Goal: Information Seeking & Learning: Learn about a topic

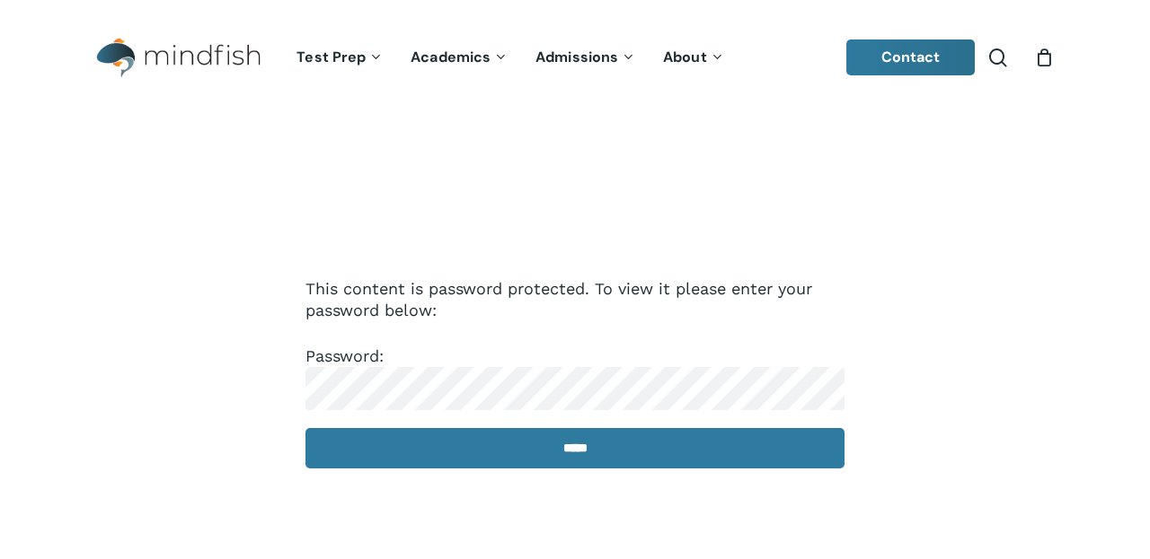
click at [381, 422] on p "Password: *****" at bounding box center [574, 419] width 539 height 147
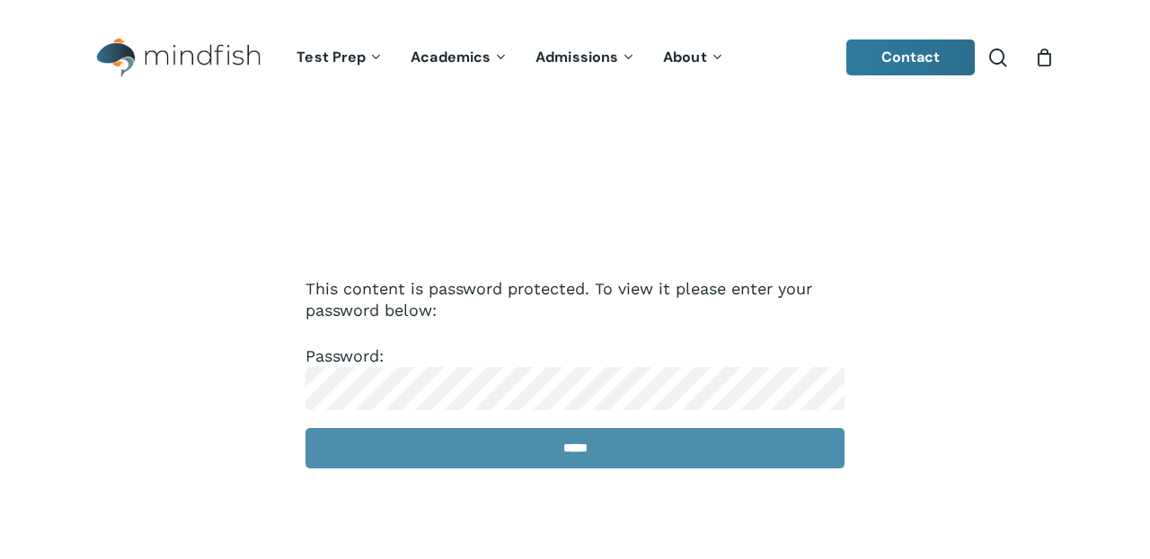
click at [551, 454] on input "*****" at bounding box center [574, 448] width 539 height 40
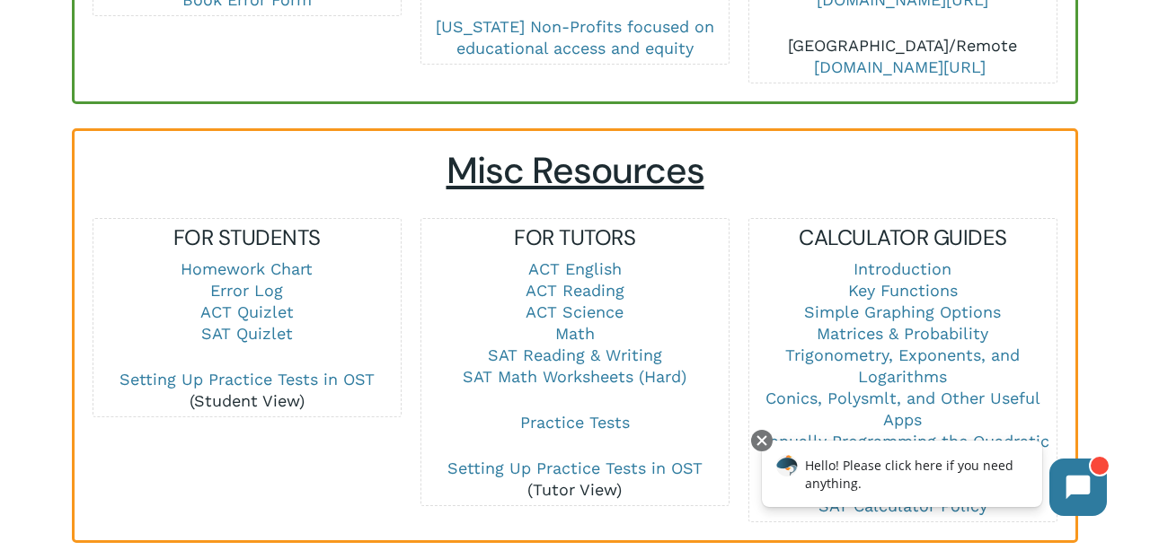
scroll to position [1140, 0]
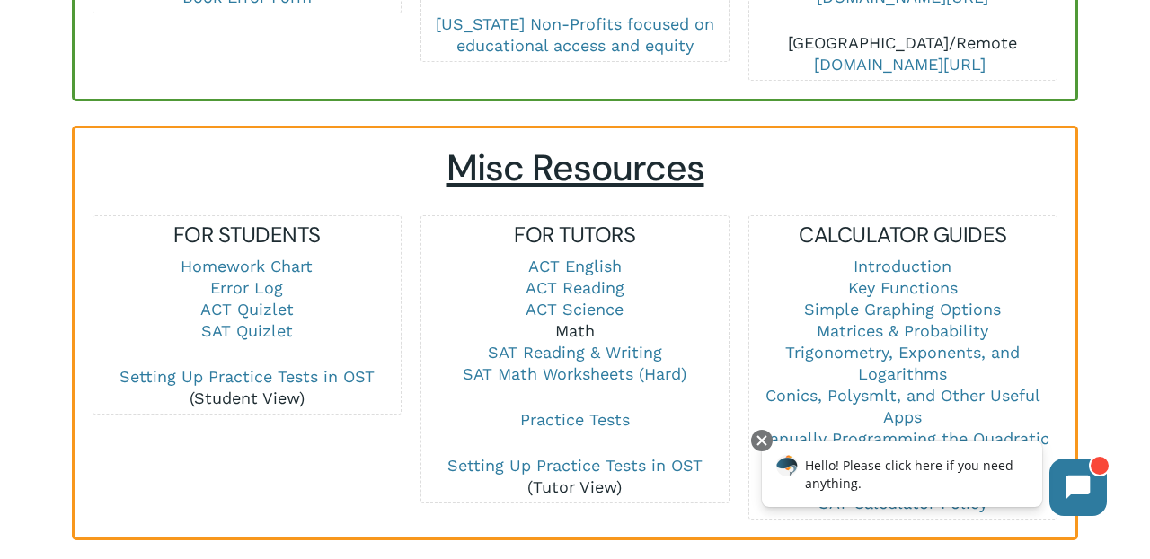
click at [570, 322] on link "Math" at bounding box center [575, 331] width 40 height 19
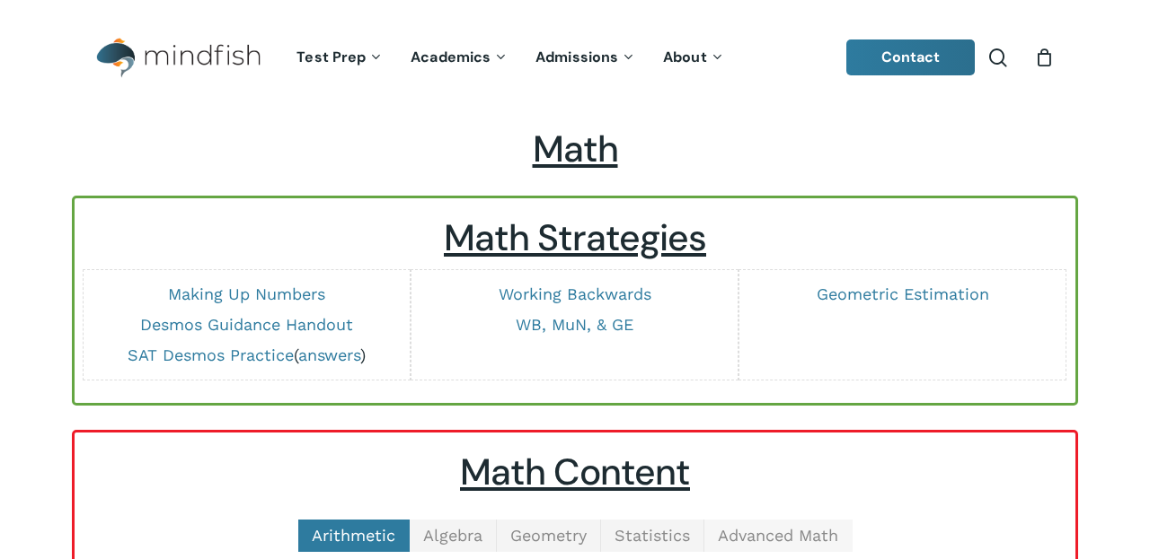
click at [768, 526] on span "Advanced Math" at bounding box center [778, 535] width 120 height 19
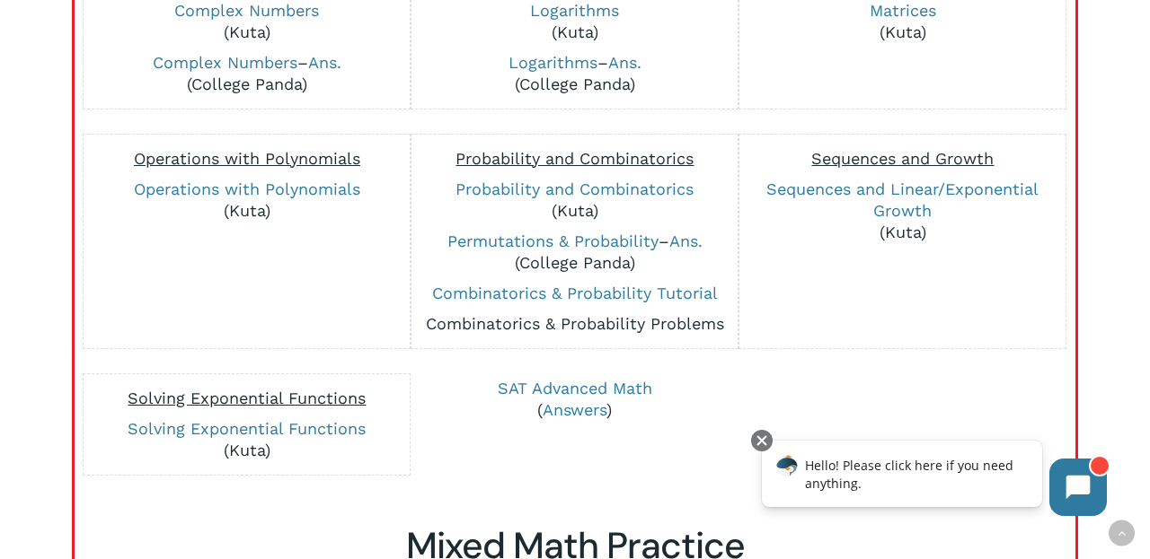
scroll to position [613, 0]
click at [586, 325] on link "Combinatorics & Probability Problems" at bounding box center [575, 322] width 298 height 19
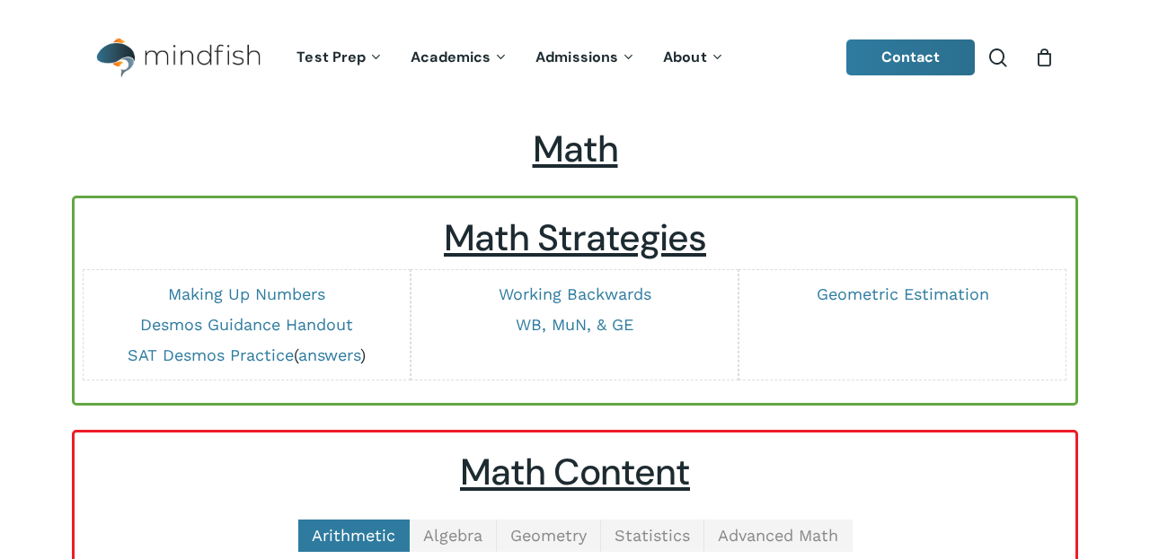
scroll to position [500, 0]
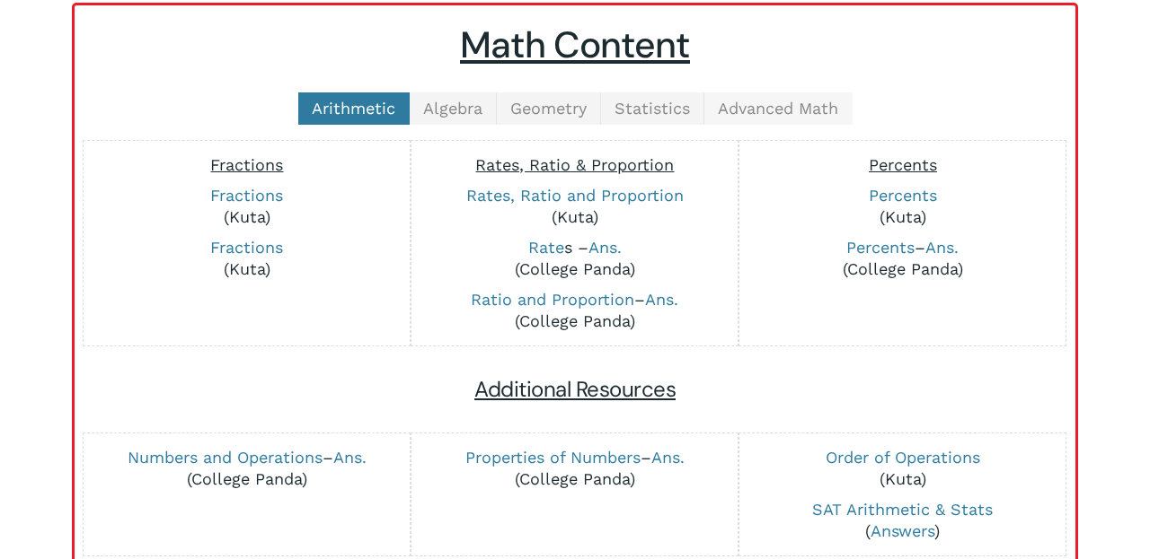
click at [797, 100] on span "Advanced Math" at bounding box center [778, 108] width 120 height 19
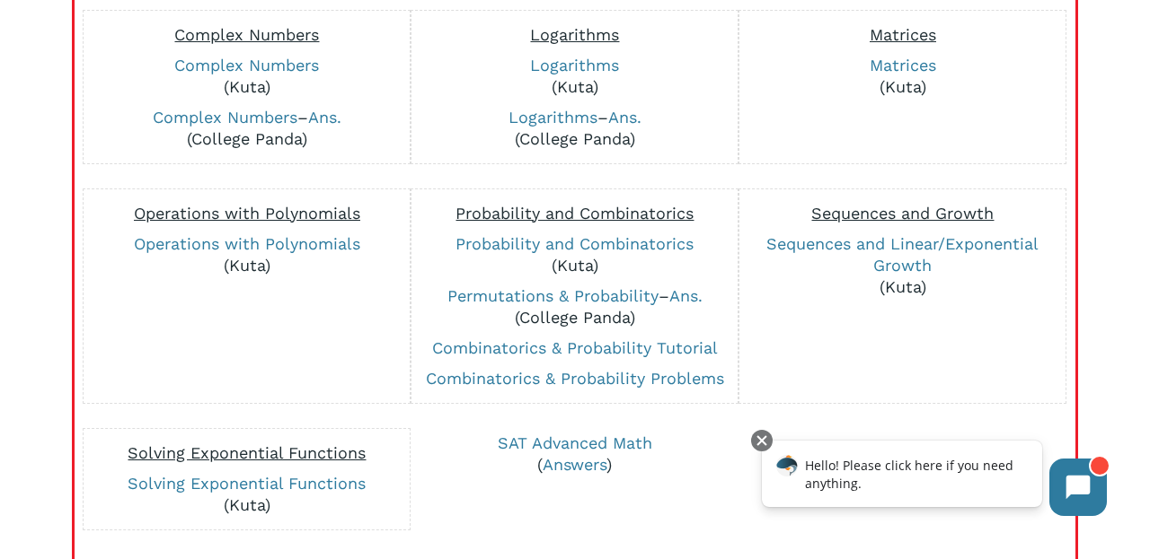
scroll to position [565, 0]
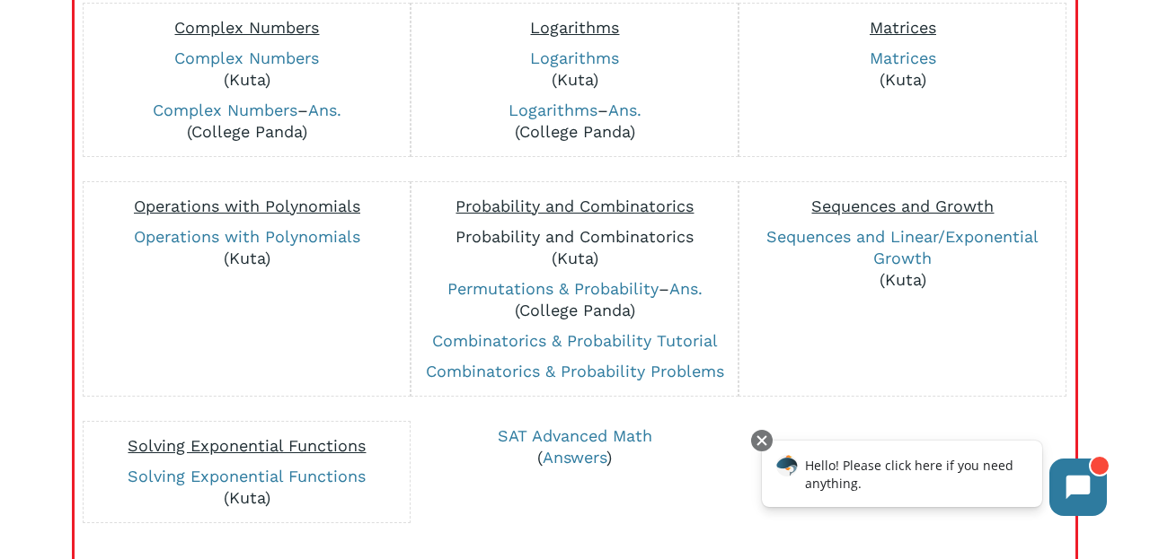
click at [597, 239] on link "Probability and Combinatorics" at bounding box center [574, 236] width 238 height 19
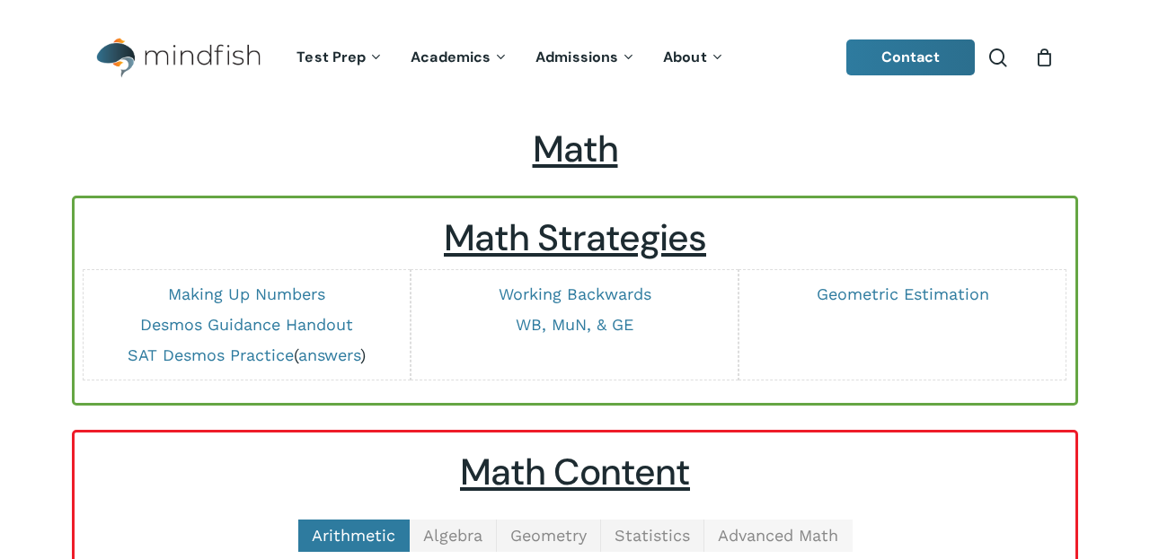
click at [790, 526] on span "Advanced Math" at bounding box center [778, 535] width 120 height 19
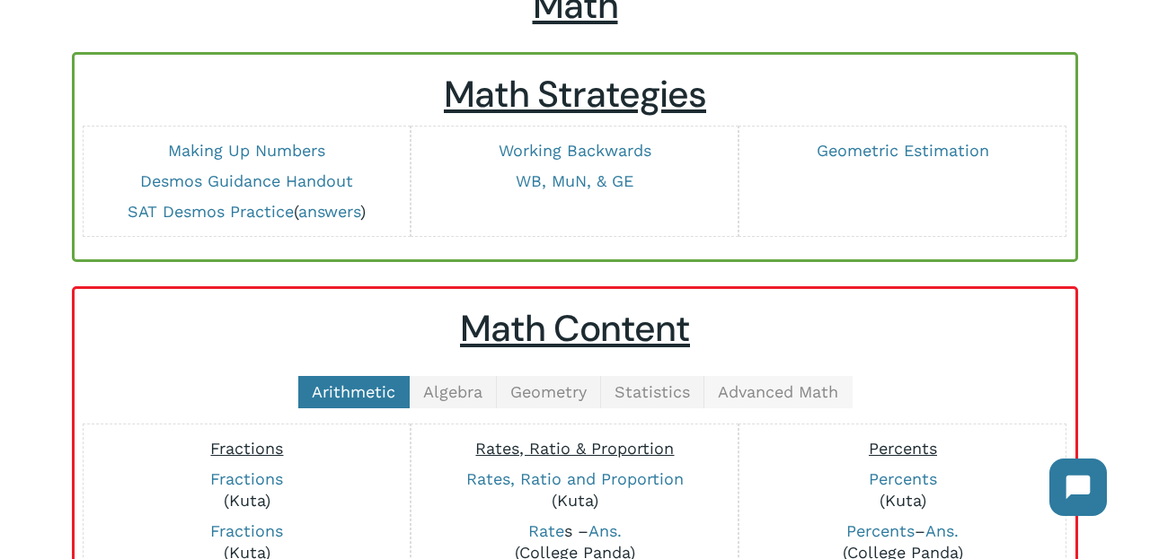
click at [781, 392] on span "Advanced Math" at bounding box center [778, 392] width 120 height 19
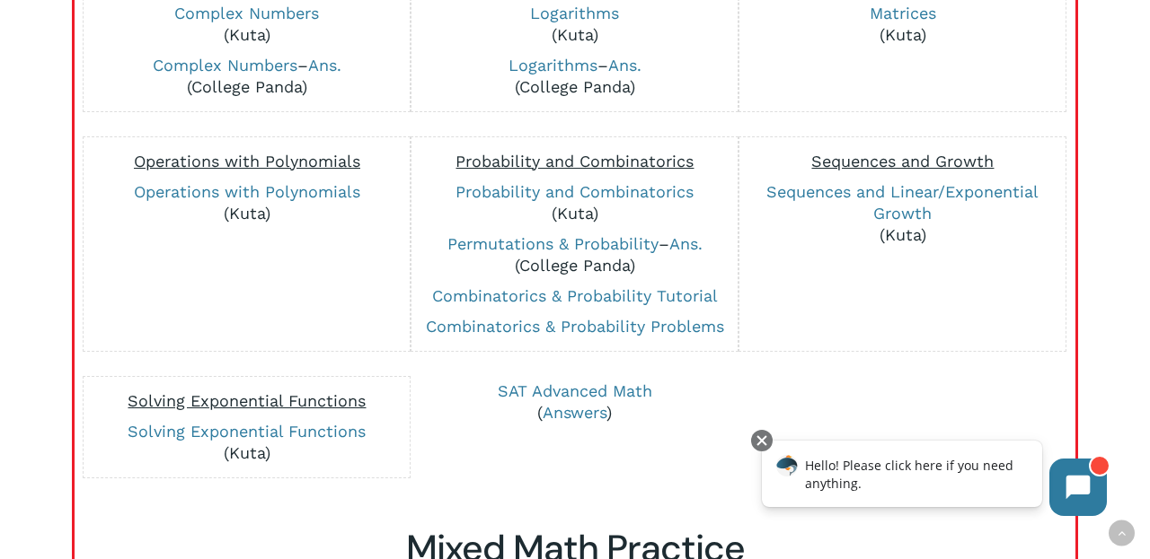
scroll to position [610, 0]
click at [656, 199] on link "Probability and Combinatorics" at bounding box center [574, 191] width 238 height 19
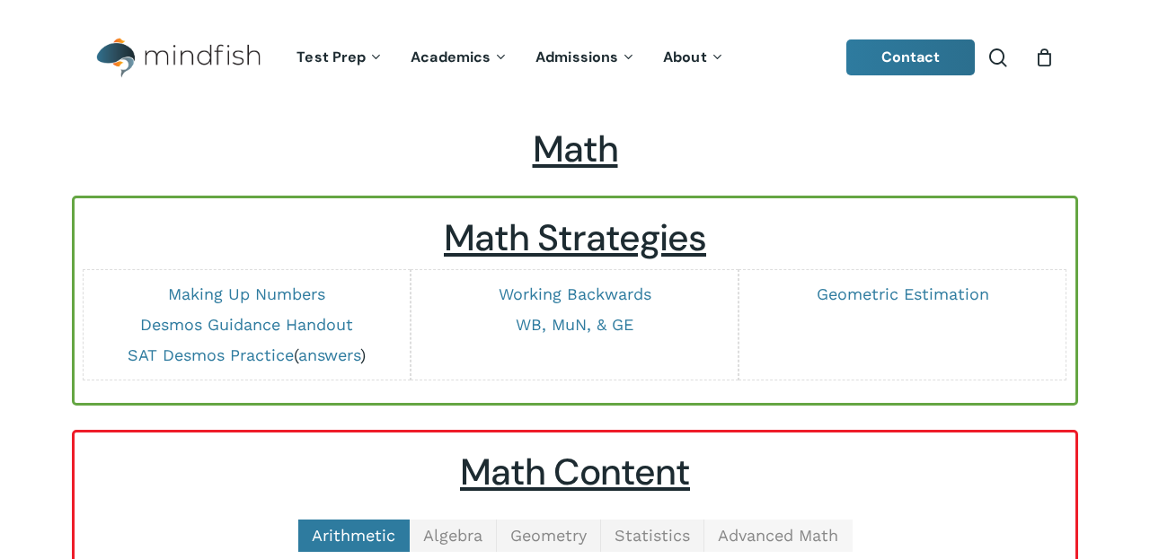
scroll to position [454, 0]
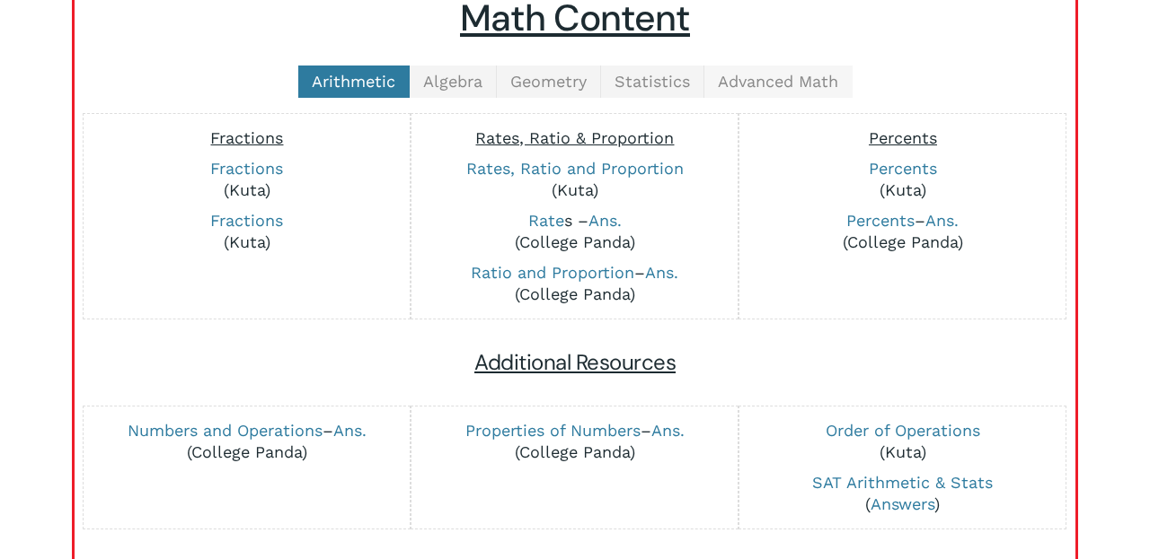
click at [782, 76] on span "Advanced Math" at bounding box center [778, 81] width 120 height 19
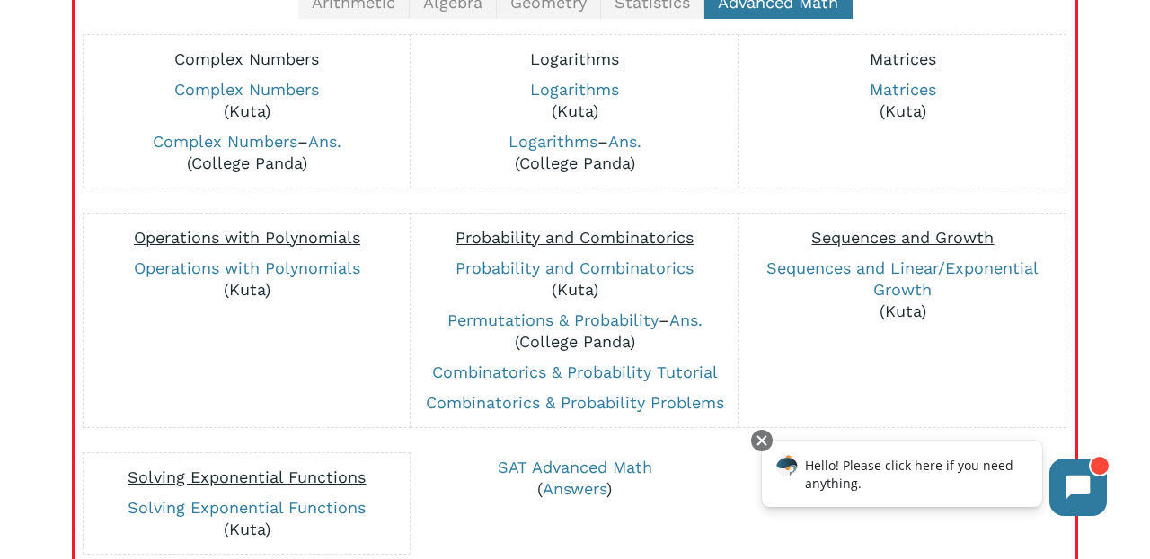
scroll to position [533, 0]
click at [901, 263] on link "Sequences and Linear/Exponential Growth" at bounding box center [902, 280] width 272 height 40
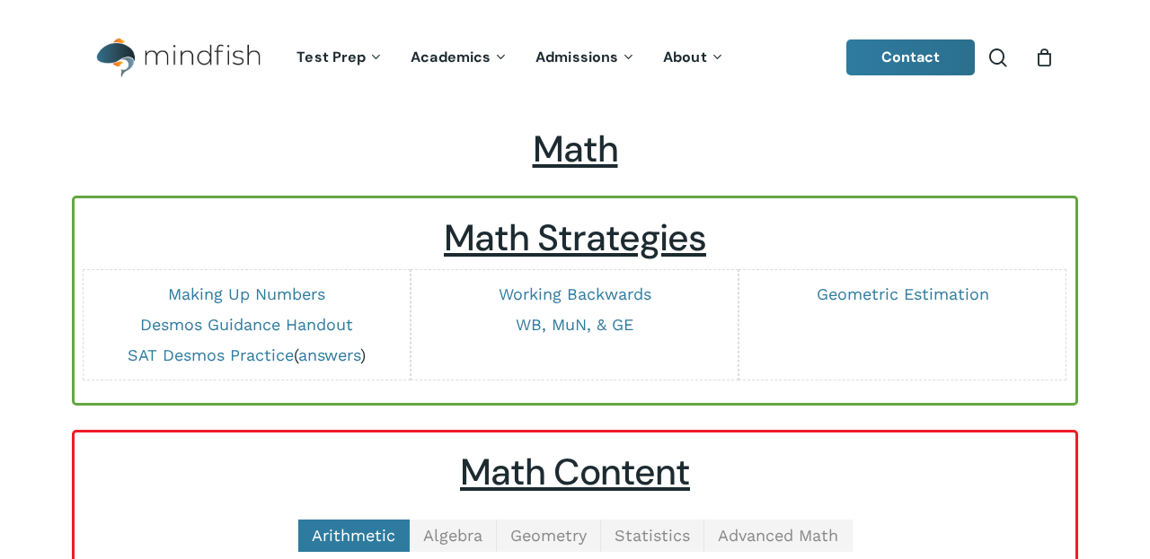
scroll to position [533, 0]
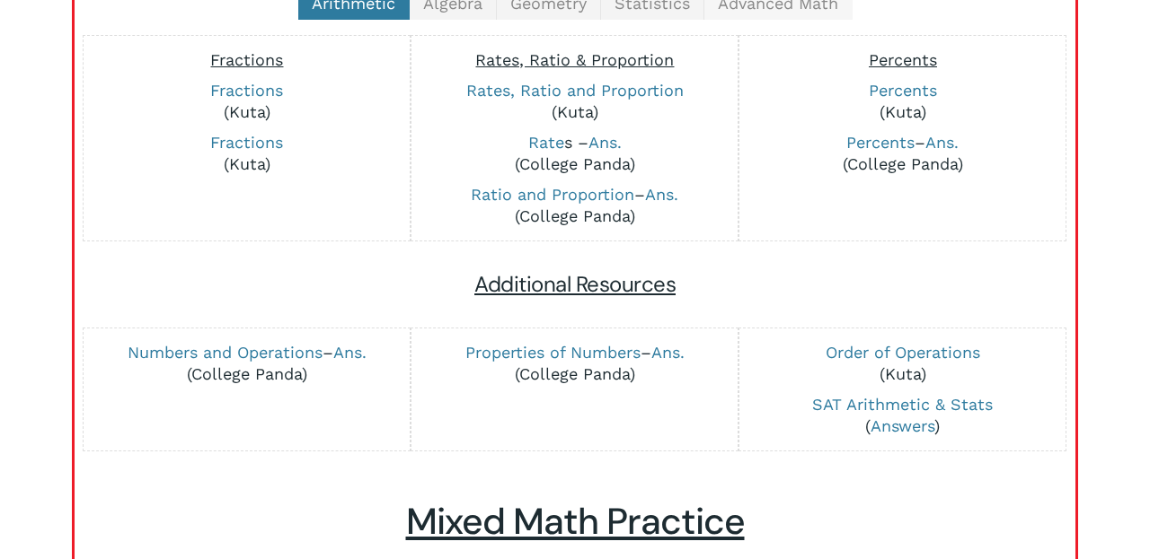
click at [756, 13] on span "Advanced Math" at bounding box center [778, 3] width 120 height 19
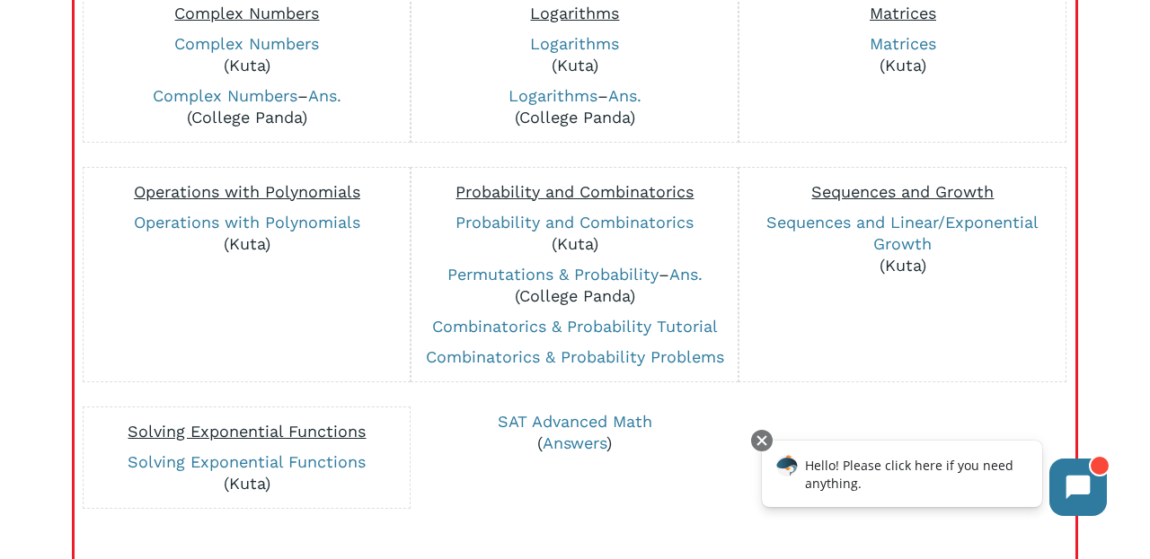
scroll to position [586, 0]
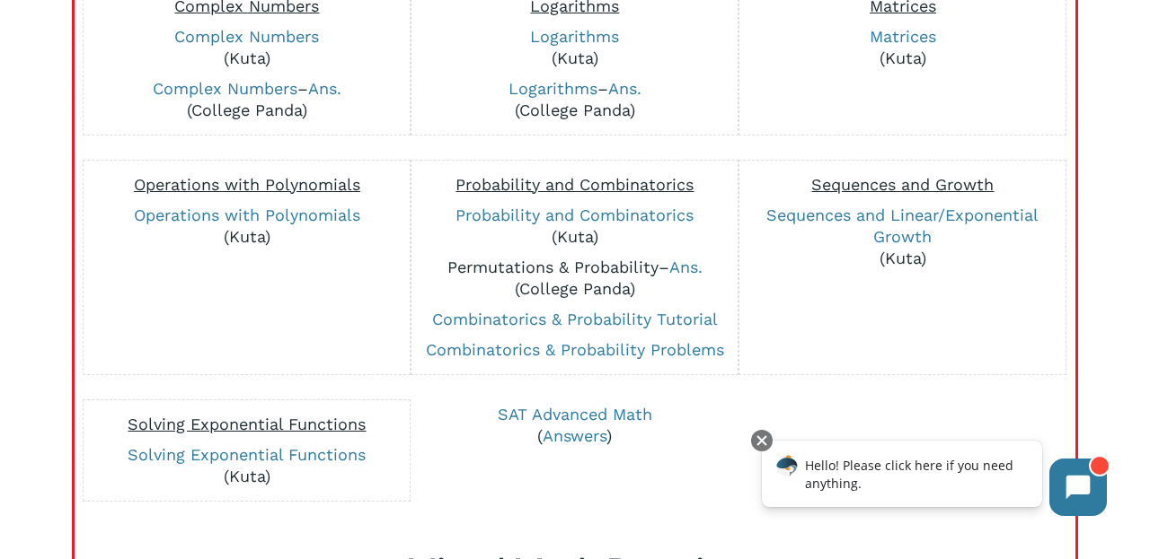
click at [569, 266] on link "Permutations & Probability" at bounding box center [552, 267] width 211 height 19
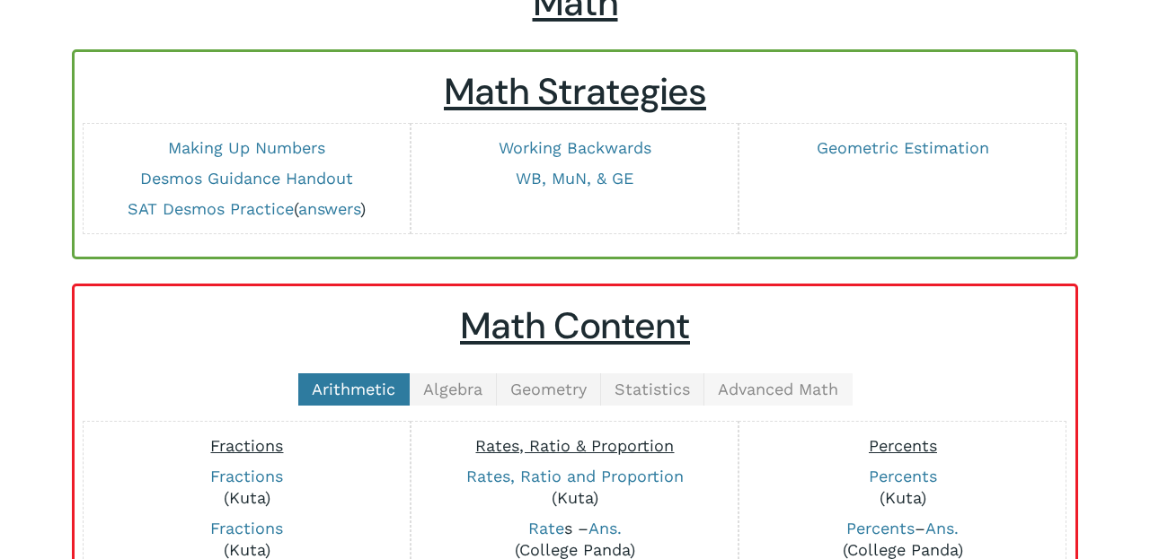
click at [784, 381] on span "Advanced Math" at bounding box center [778, 389] width 120 height 19
click at [770, 385] on span "Advanced Math" at bounding box center [778, 389] width 120 height 19
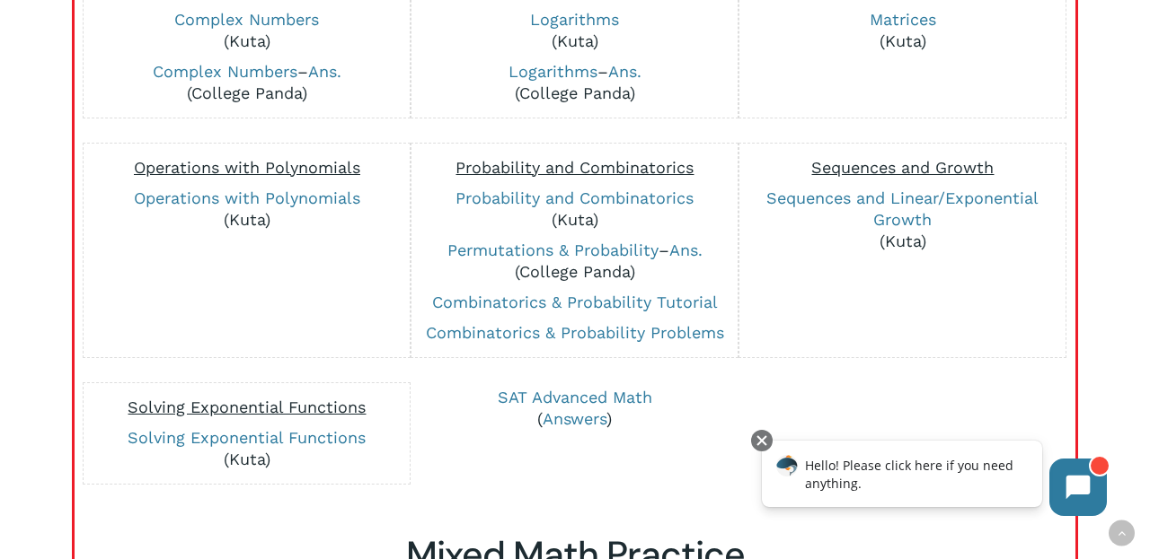
scroll to position [609, 0]
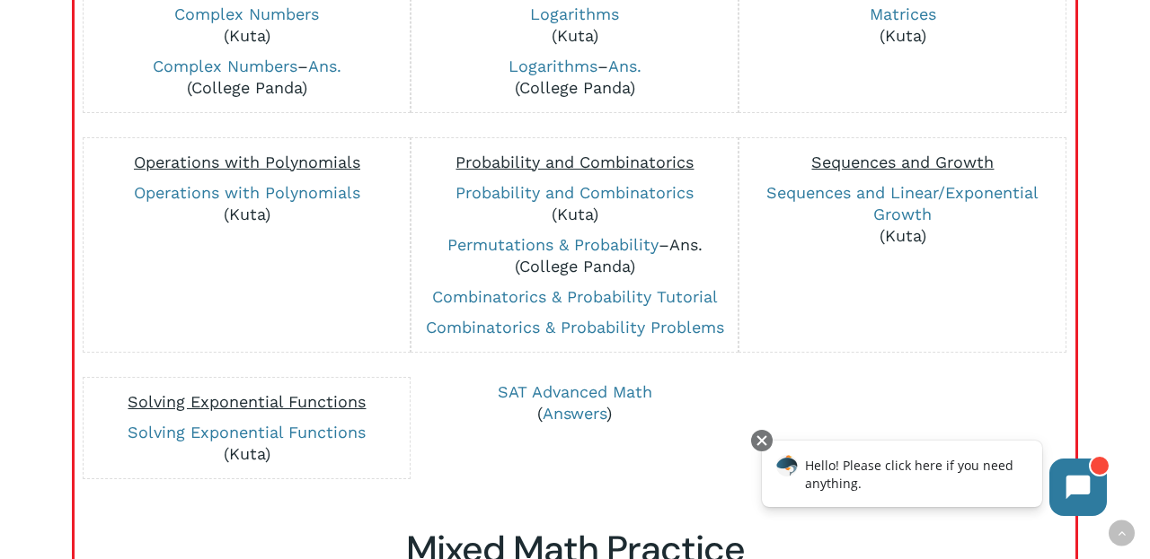
click at [692, 247] on link "Ans." at bounding box center [685, 244] width 33 height 19
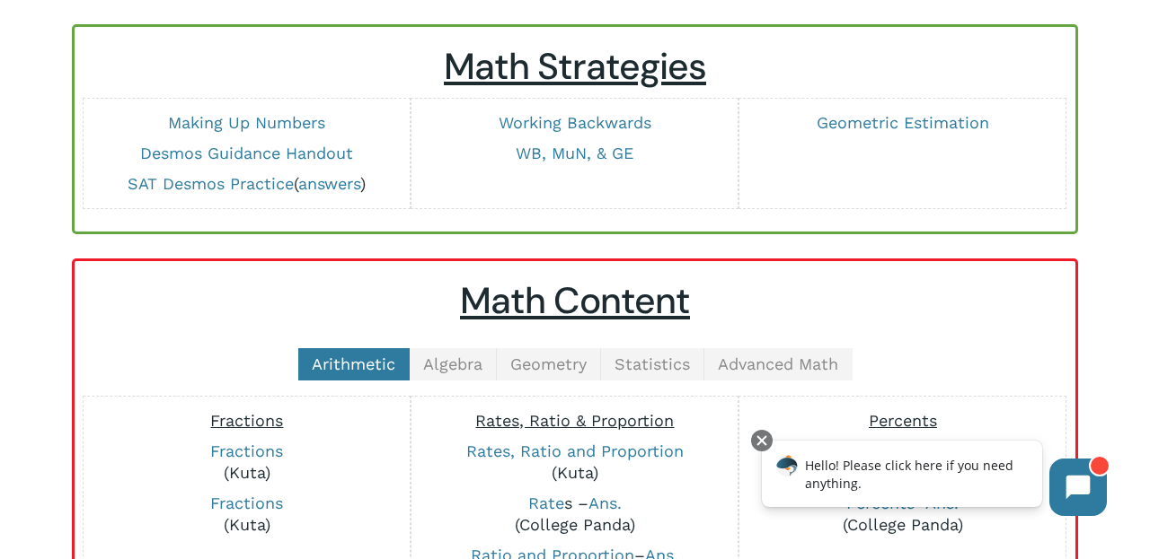
scroll to position [255, 0]
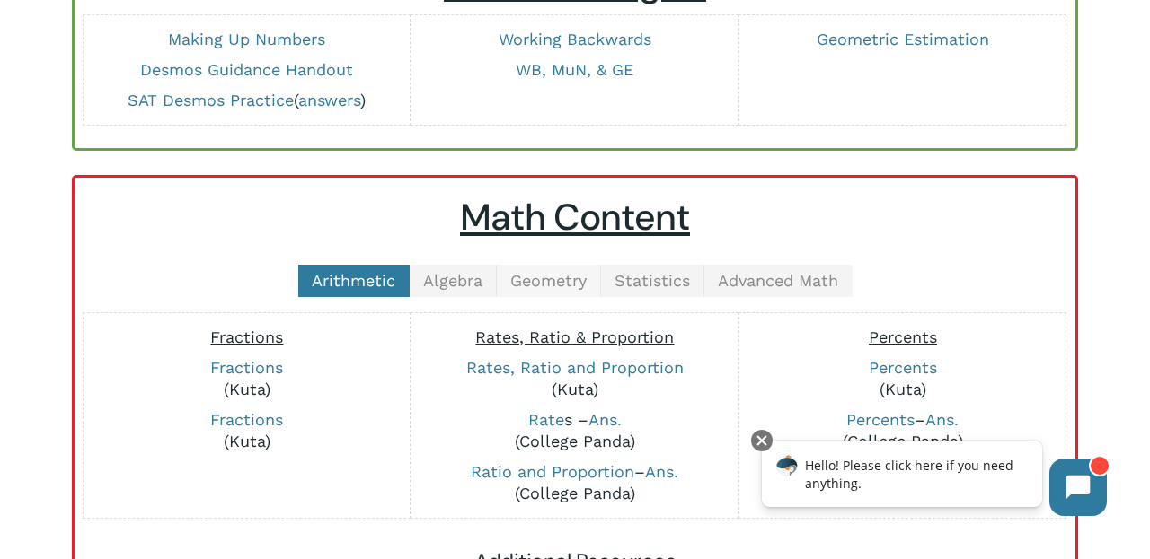
click at [540, 283] on span "Geometry" at bounding box center [548, 280] width 76 height 19
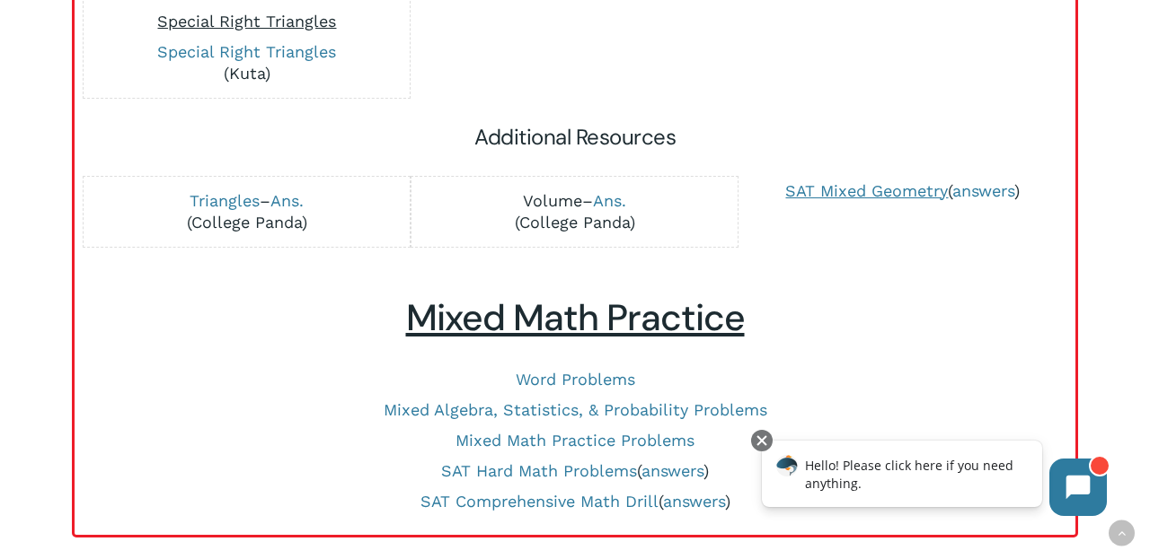
scroll to position [1057, 0]
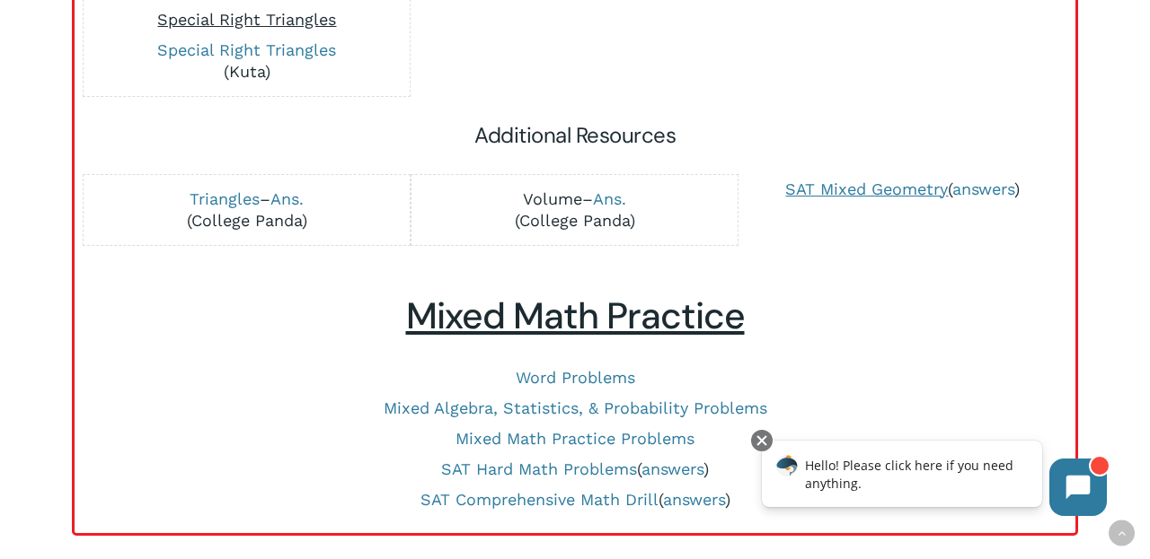
click at [548, 195] on link "Volume" at bounding box center [552, 198] width 59 height 19
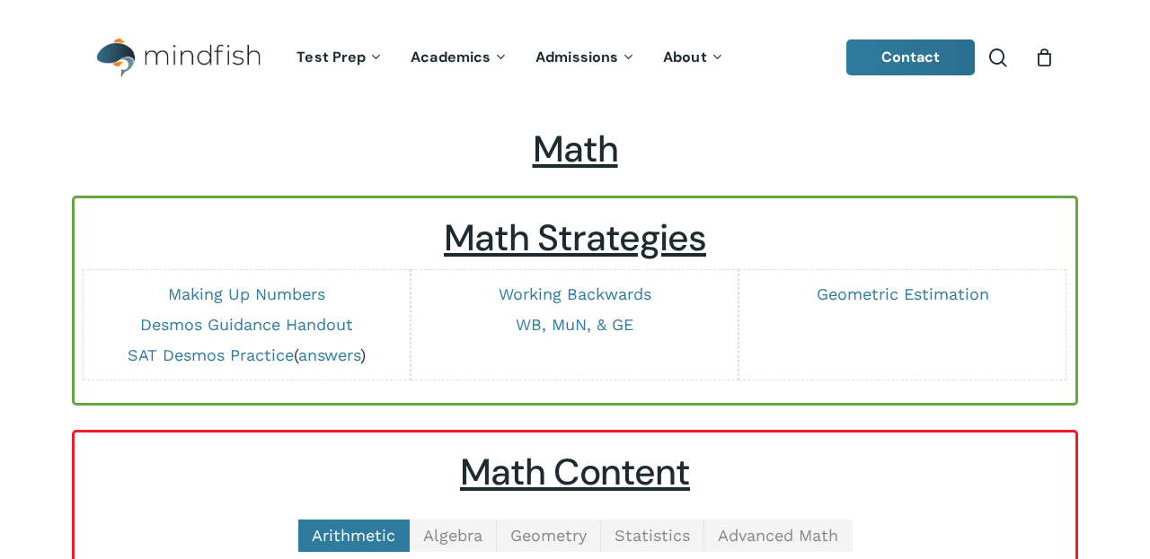
click at [556, 526] on span "Geometry" at bounding box center [548, 535] width 76 height 19
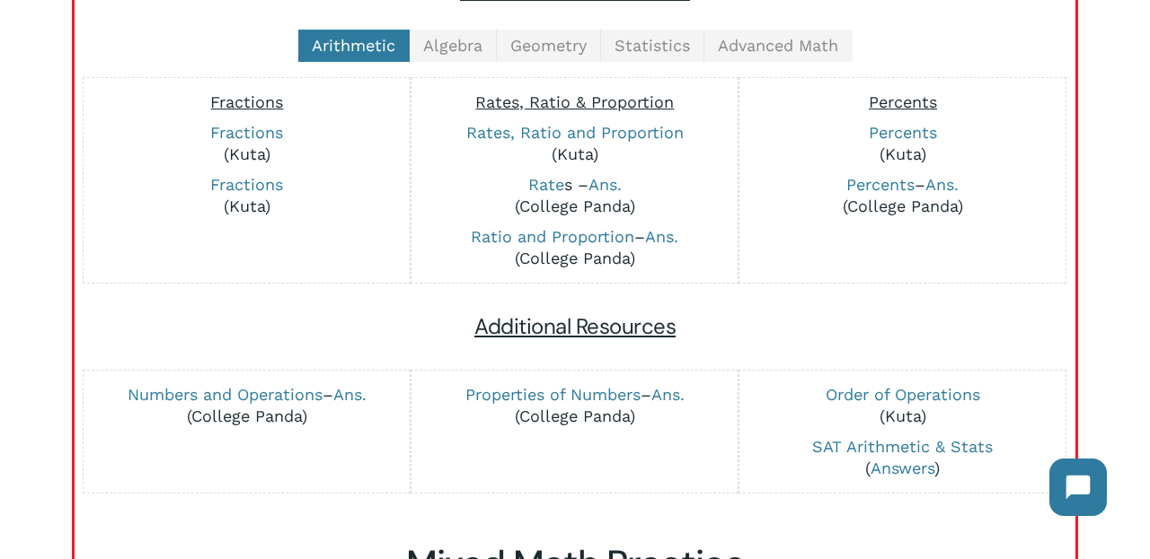
scroll to position [341, 0]
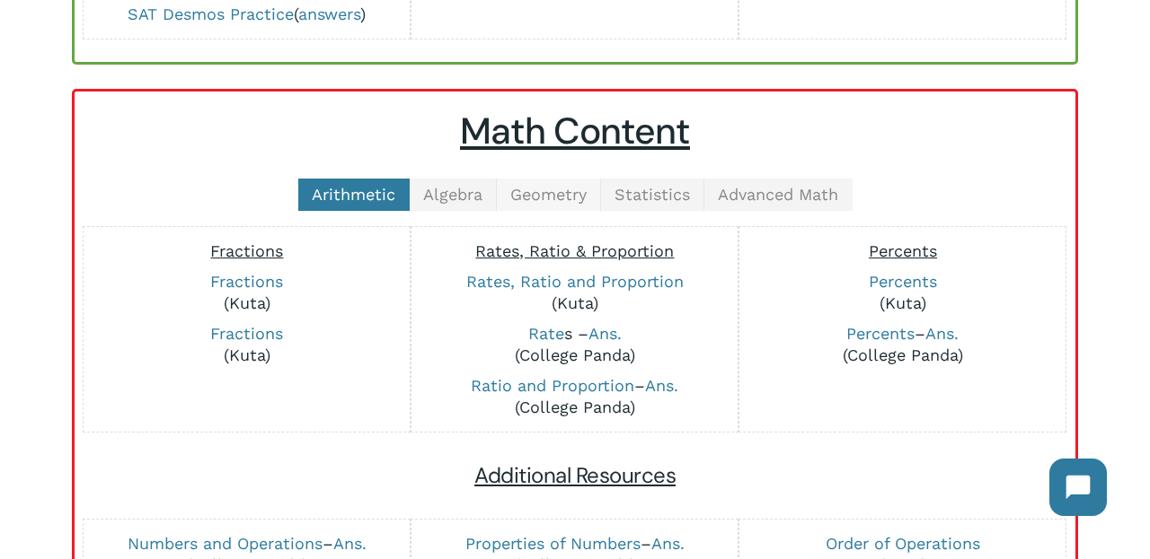
click at [547, 191] on span "Geometry" at bounding box center [548, 194] width 76 height 19
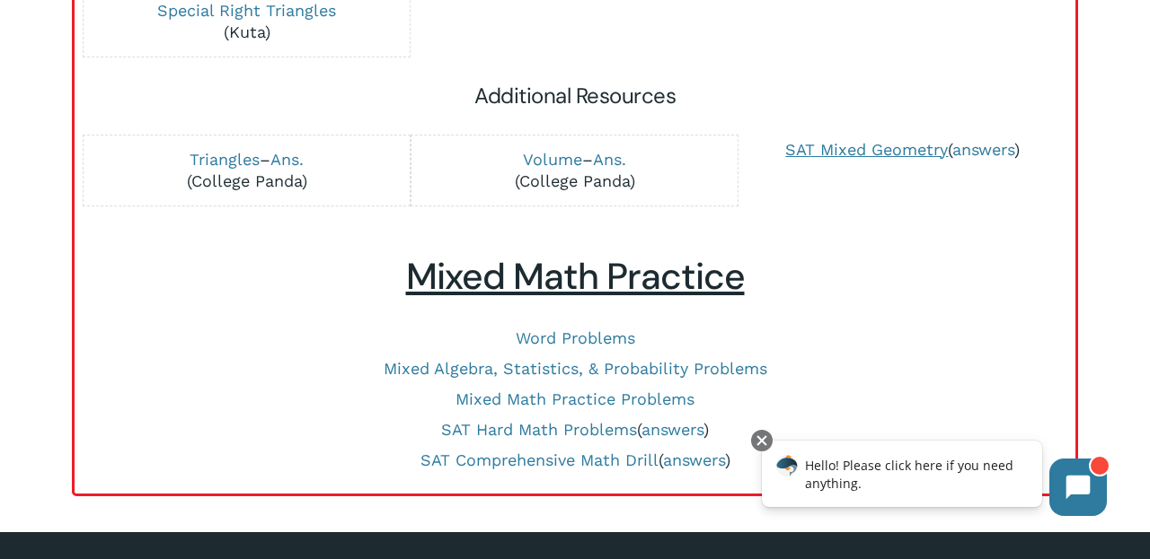
scroll to position [1091, 0]
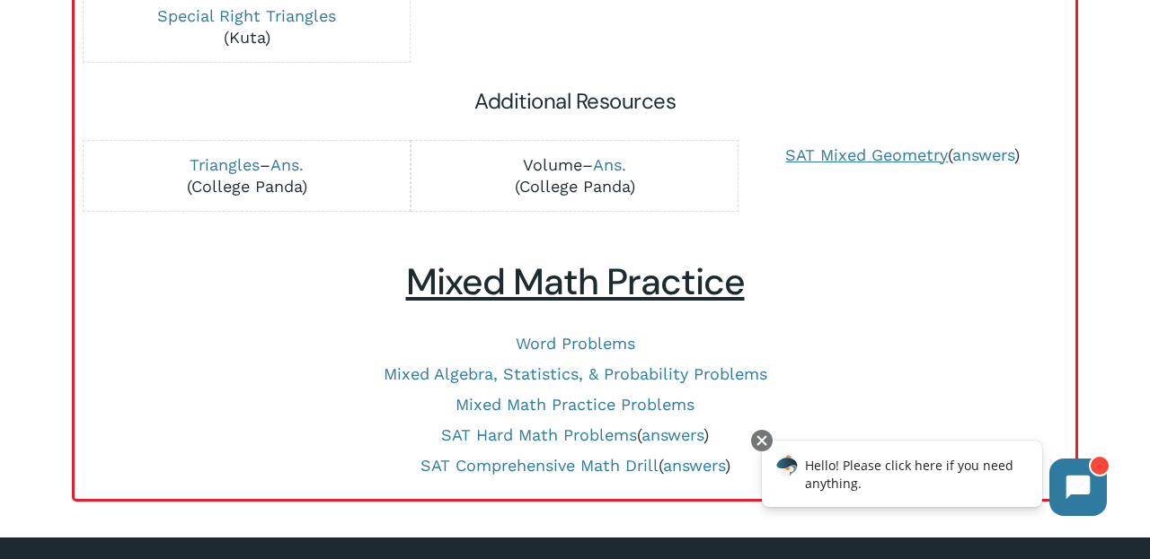
click at [546, 164] on link "Volume" at bounding box center [552, 164] width 59 height 19
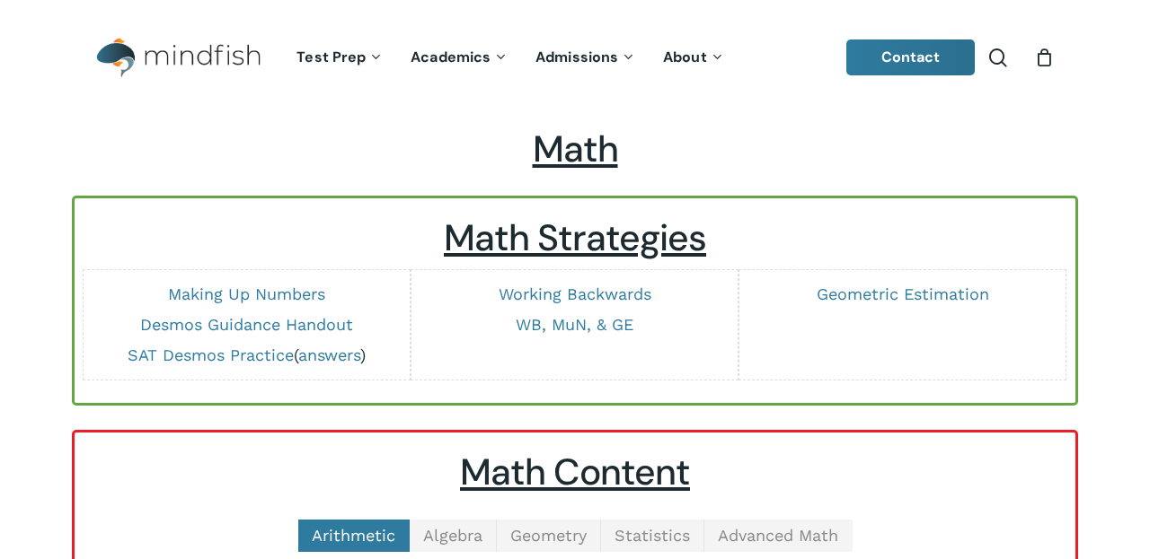
click at [760, 526] on span "Advanced Math" at bounding box center [778, 535] width 120 height 19
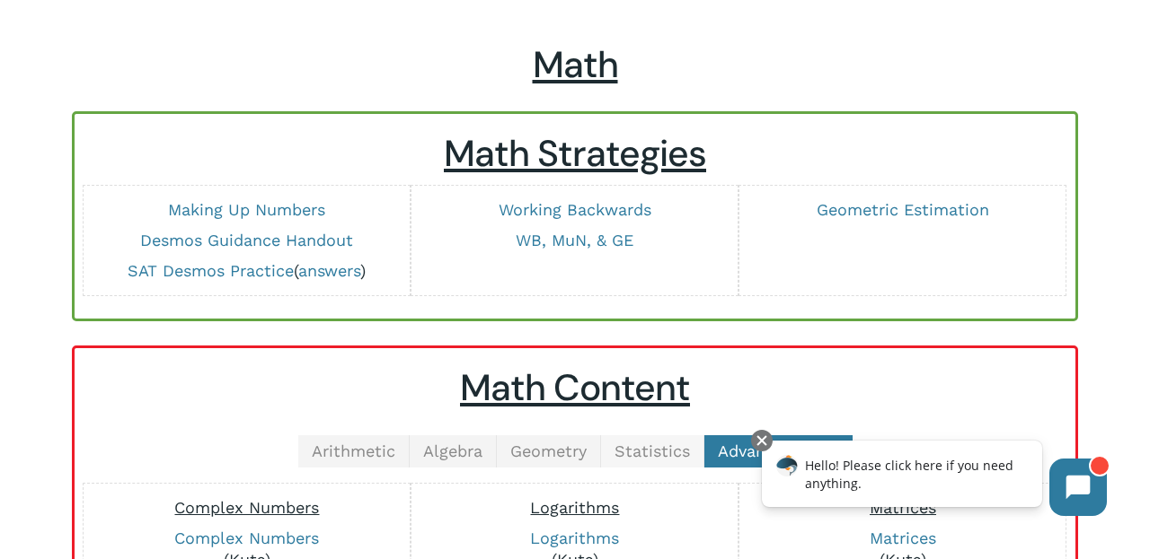
scroll to position [126, 0]
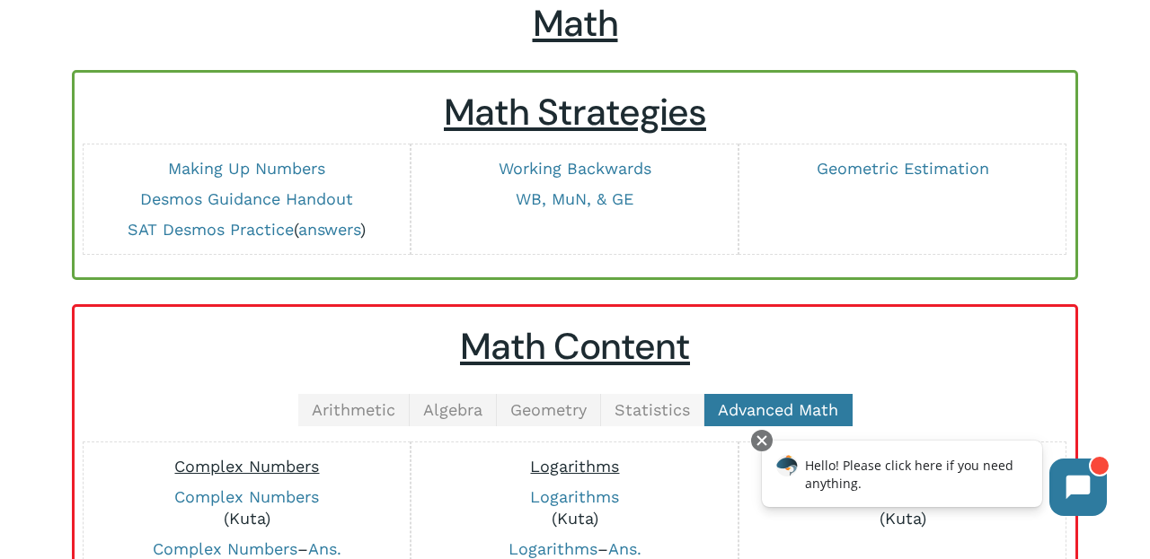
click at [655, 411] on span "Statistics" at bounding box center [651, 410] width 75 height 19
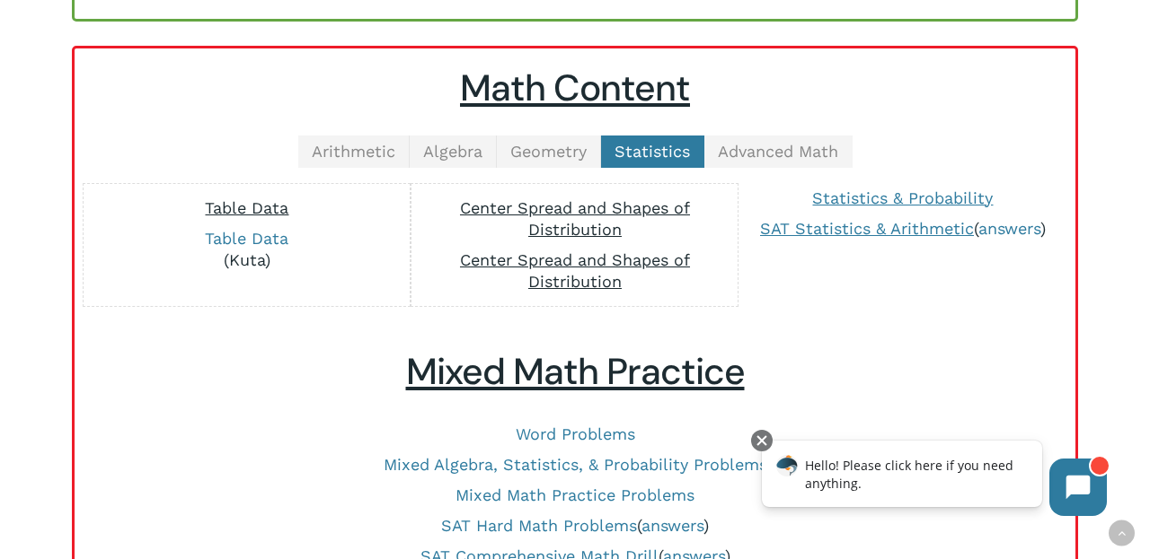
scroll to position [373, 0]
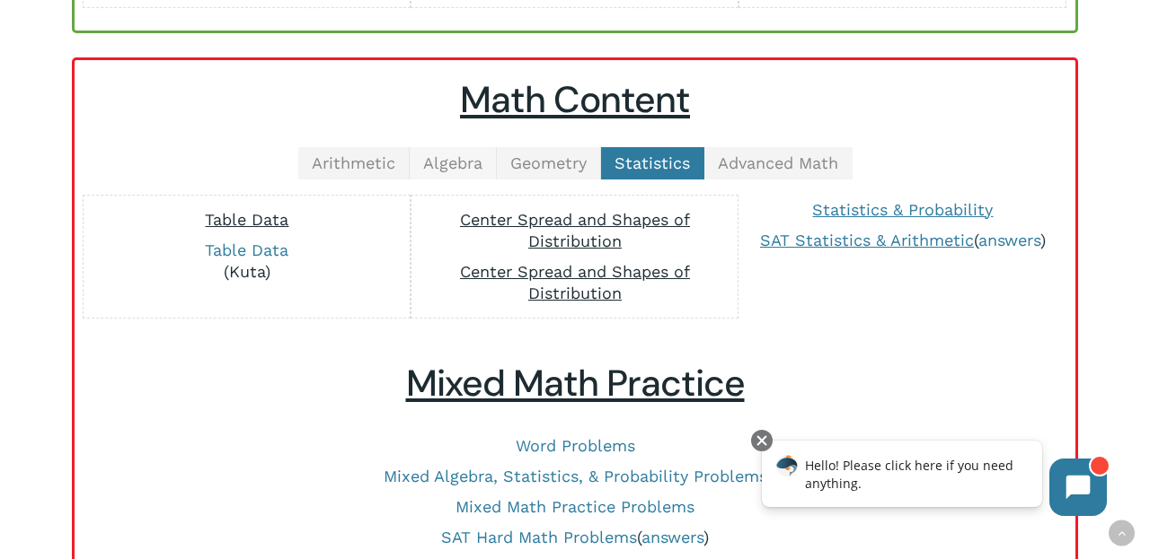
click at [458, 155] on span "Algebra" at bounding box center [452, 163] width 59 height 19
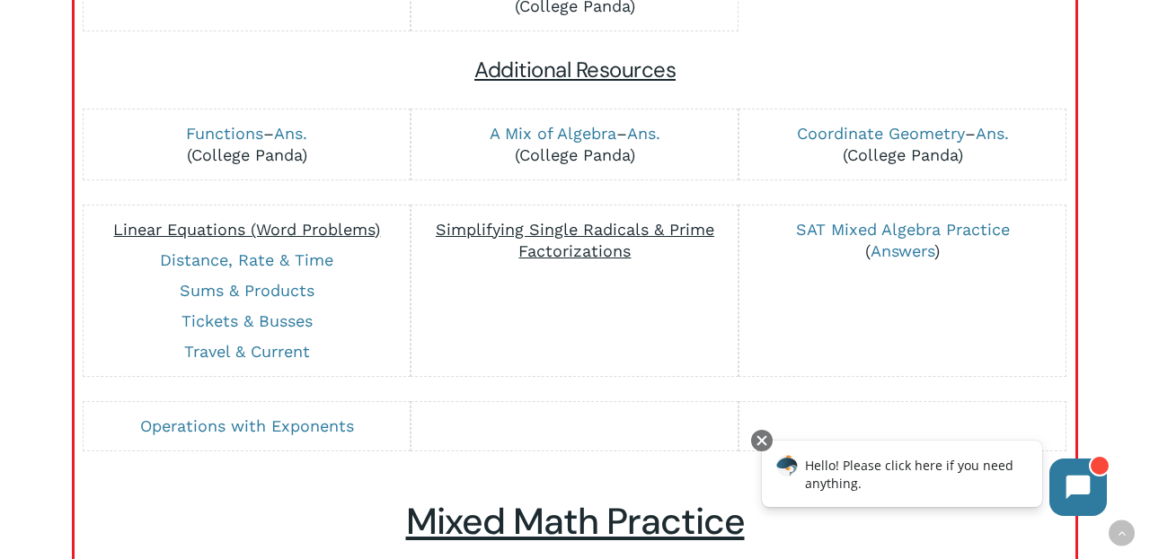
scroll to position [1564, 0]
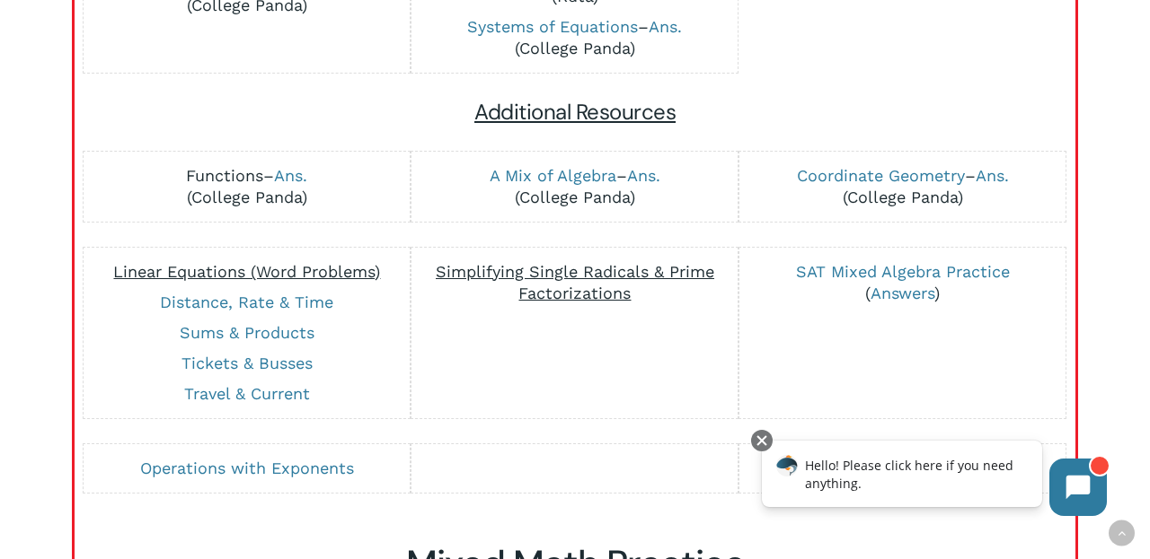
click at [220, 174] on link "Functions" at bounding box center [224, 175] width 77 height 19
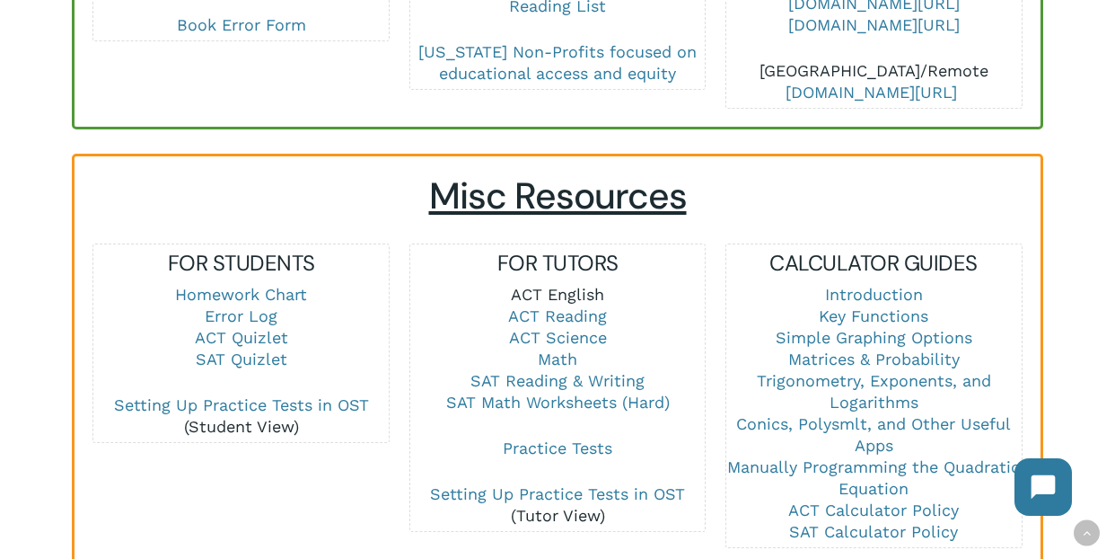
scroll to position [1113, 0]
click at [562, 348] on link "Math" at bounding box center [558, 357] width 40 height 19
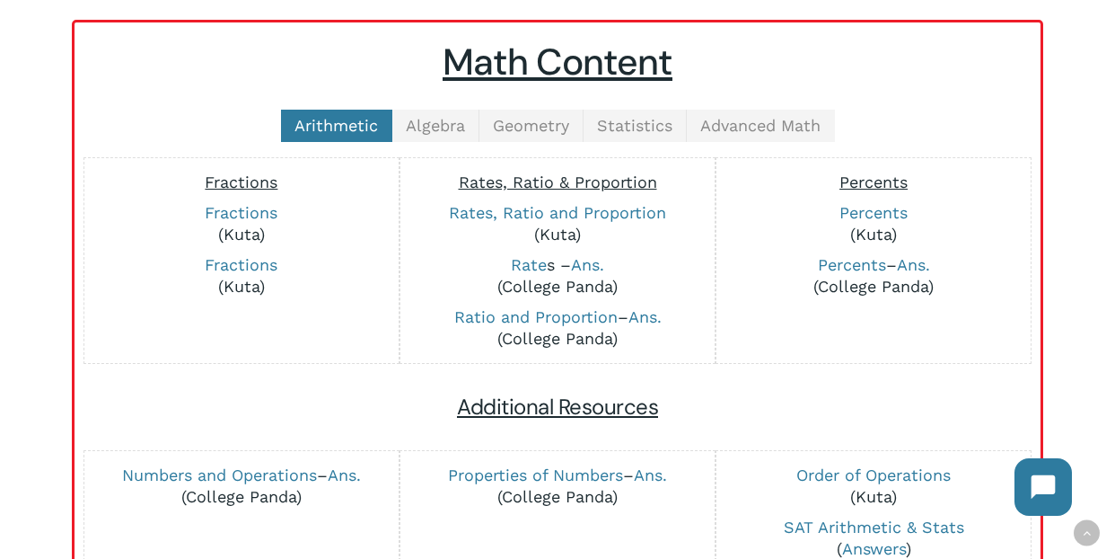
scroll to position [446, 0]
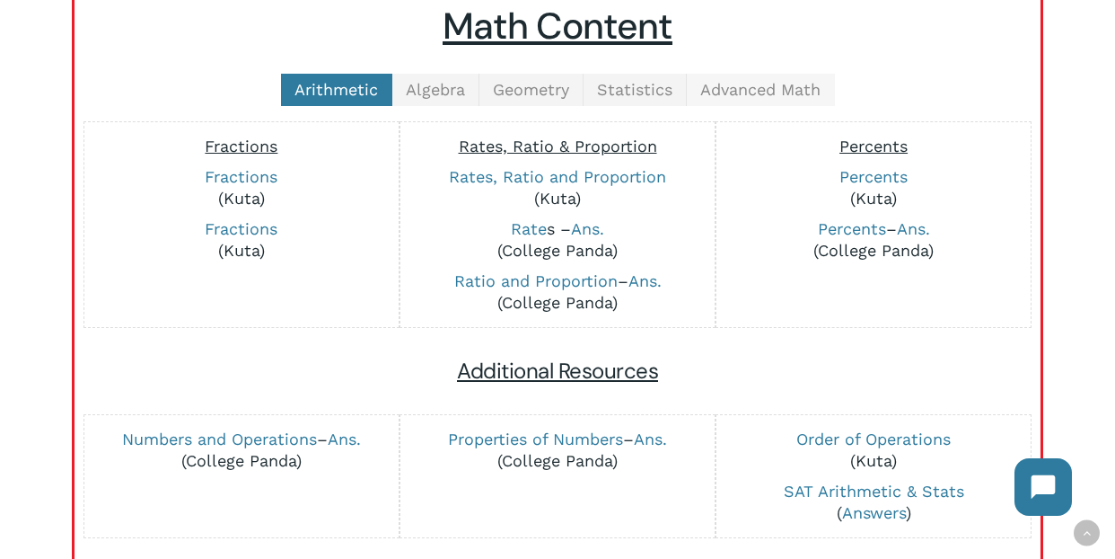
click at [774, 84] on span "Advanced Math" at bounding box center [760, 89] width 120 height 19
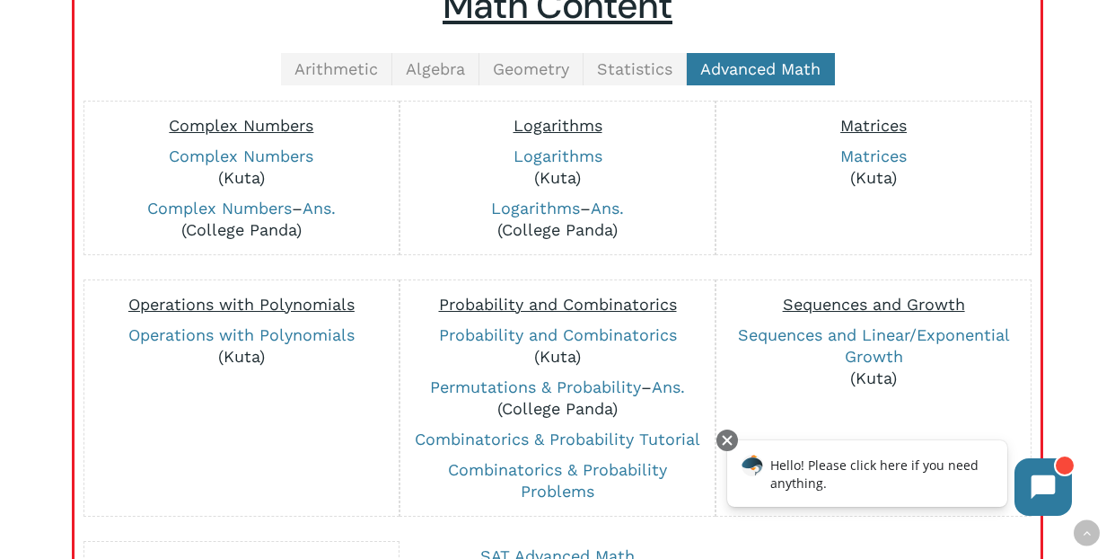
scroll to position [462, 0]
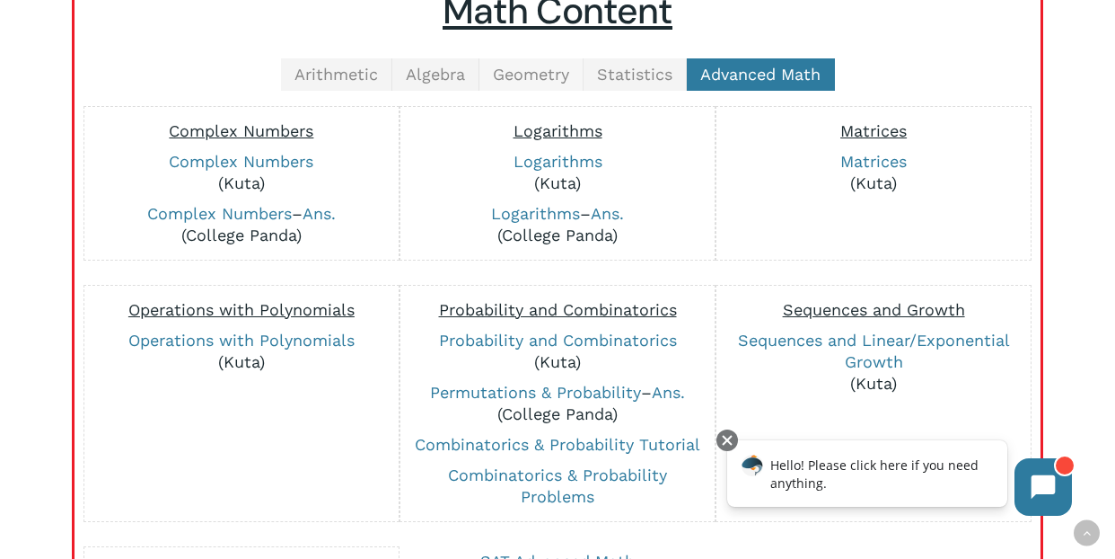
click at [525, 70] on span "Geometry" at bounding box center [531, 74] width 76 height 19
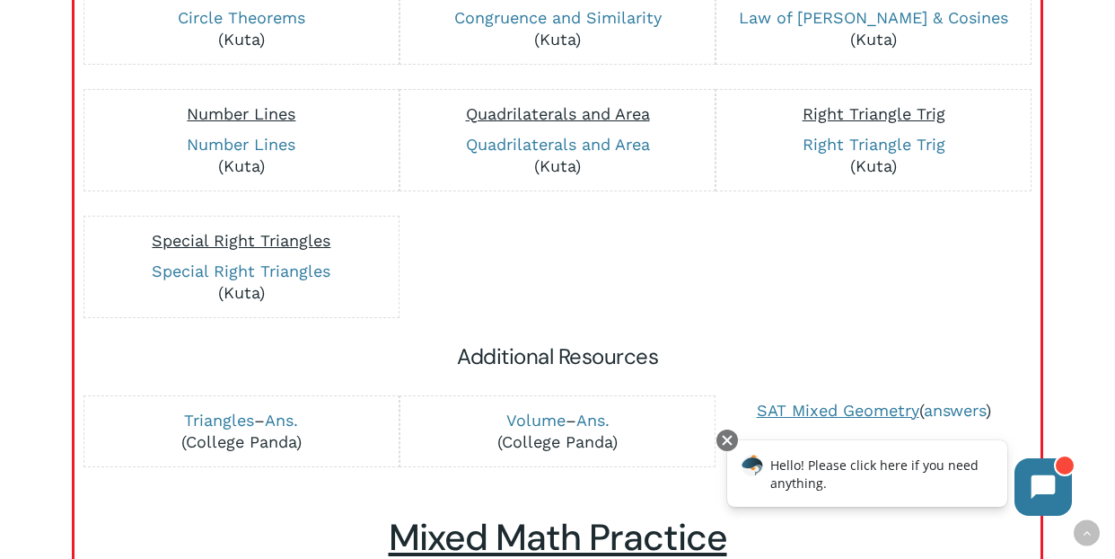
scroll to position [881, 0]
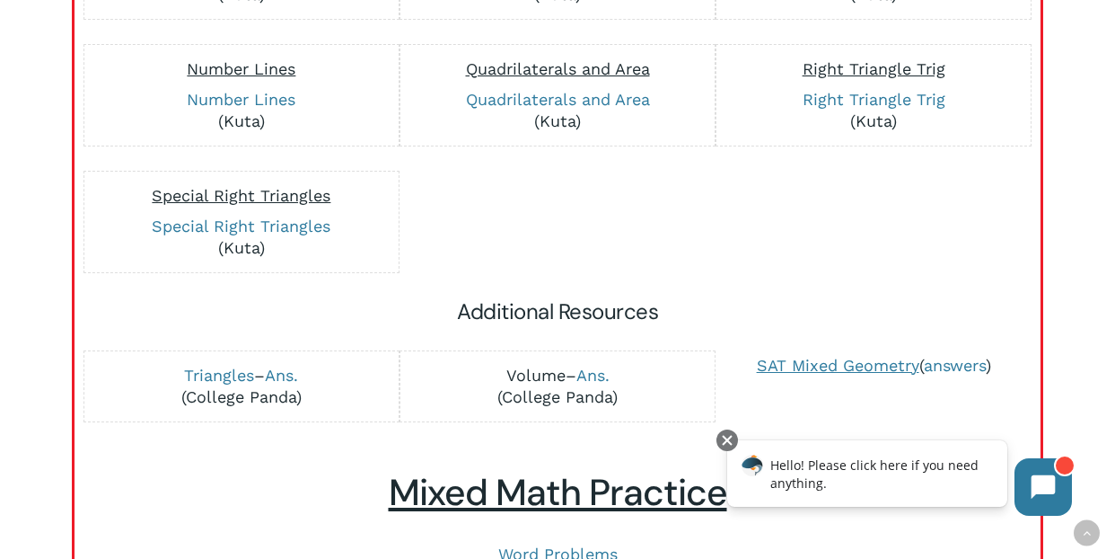
click at [536, 376] on link "Volume" at bounding box center [536, 375] width 59 height 19
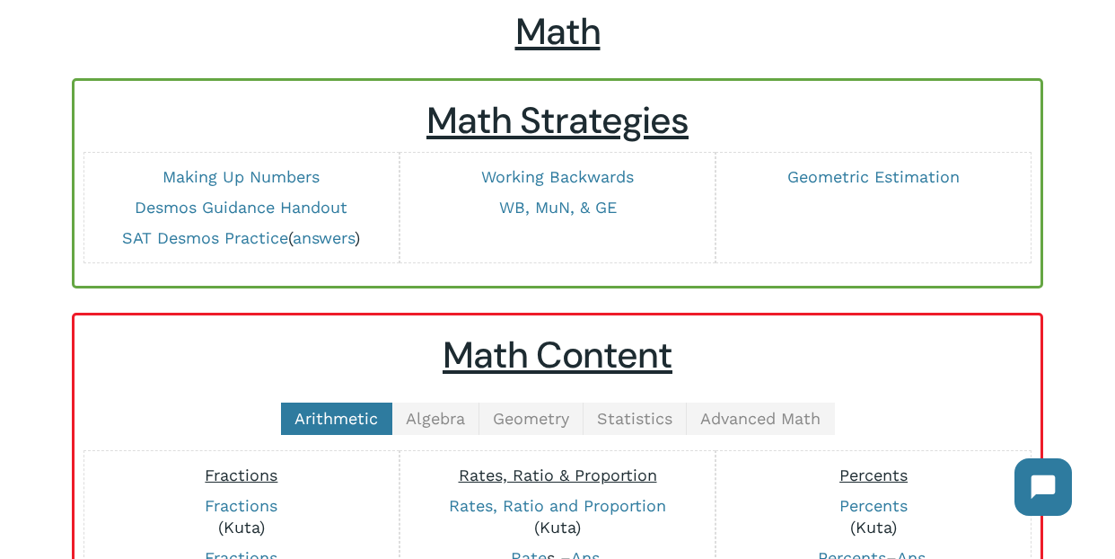
scroll to position [122, 0]
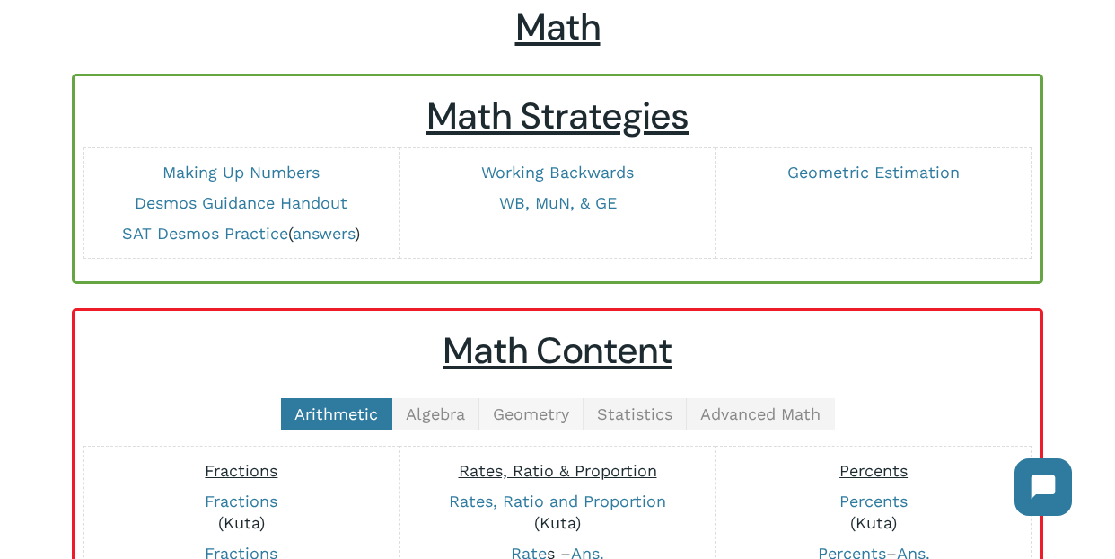
click at [529, 405] on span "Geometry" at bounding box center [531, 413] width 76 height 19
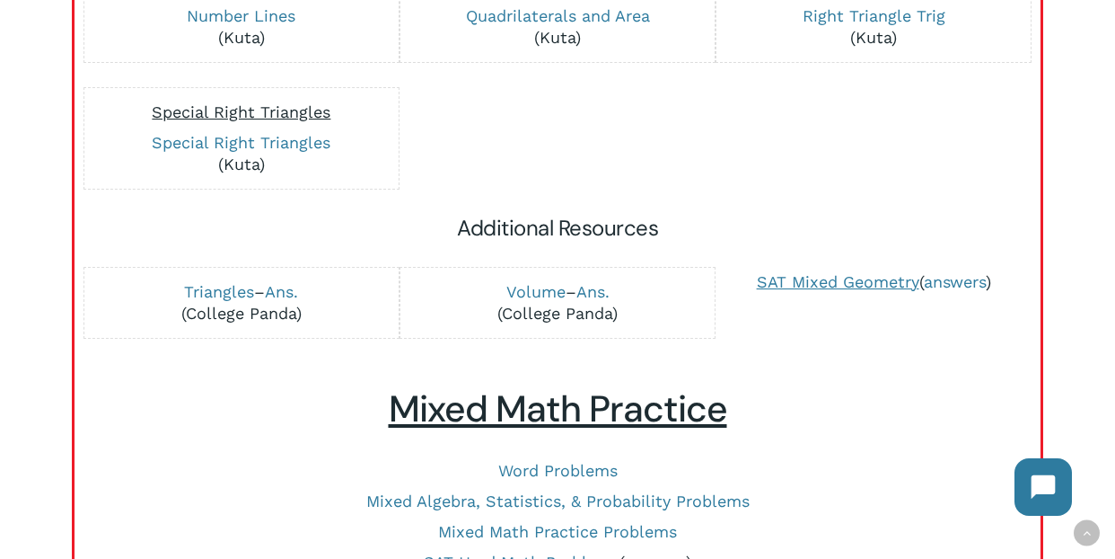
scroll to position [971, 0]
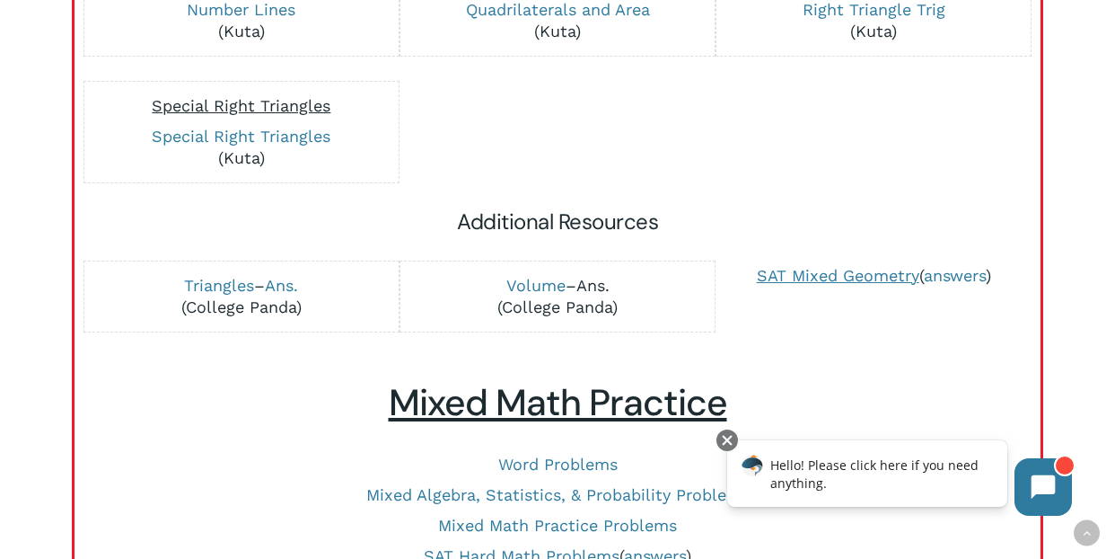
click at [595, 288] on link "Ans." at bounding box center [593, 285] width 33 height 19
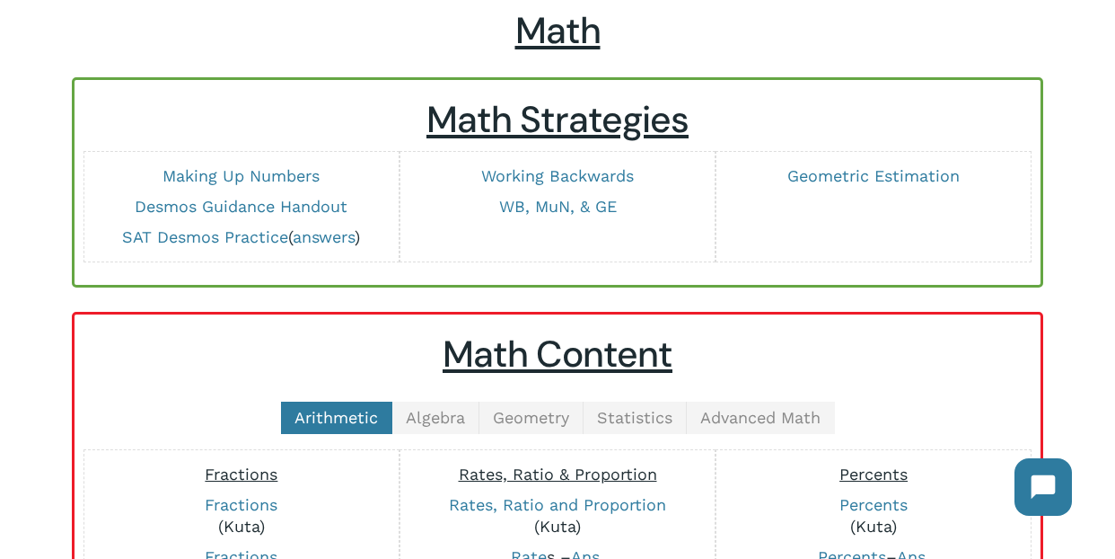
scroll to position [182, 0]
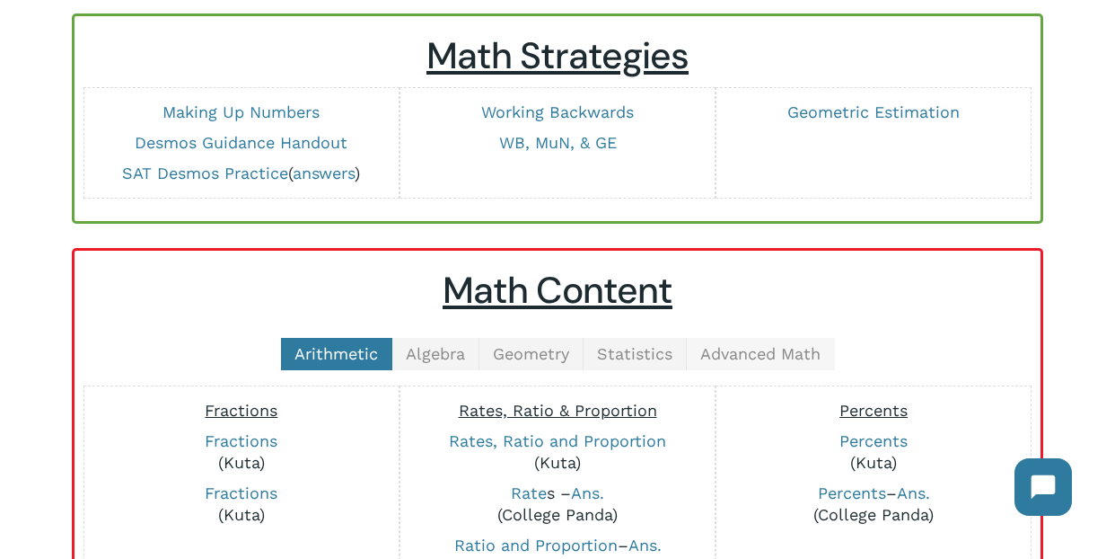
click at [748, 357] on span "Advanced Math" at bounding box center [760, 353] width 120 height 19
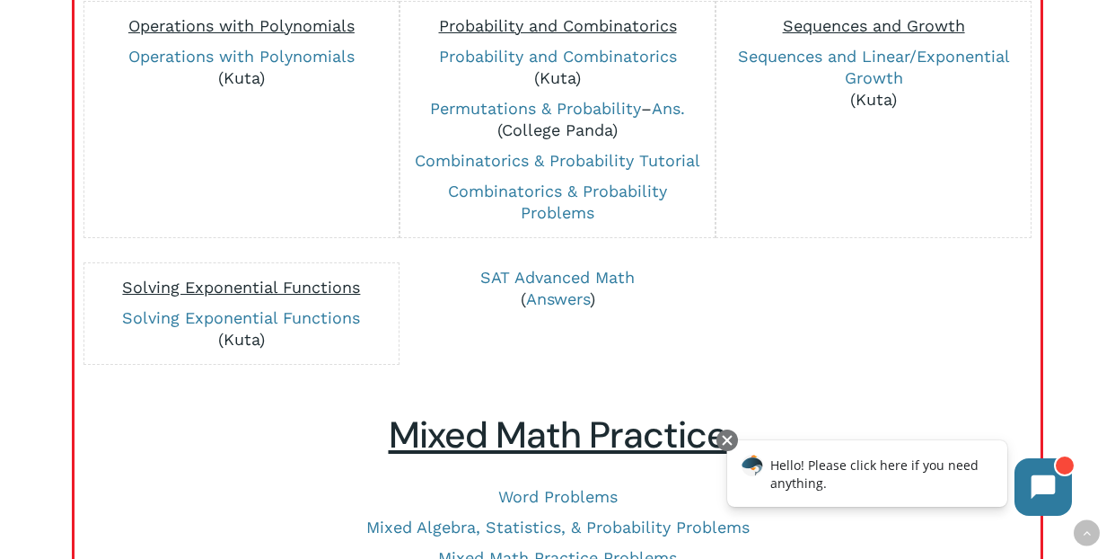
scroll to position [744, 0]
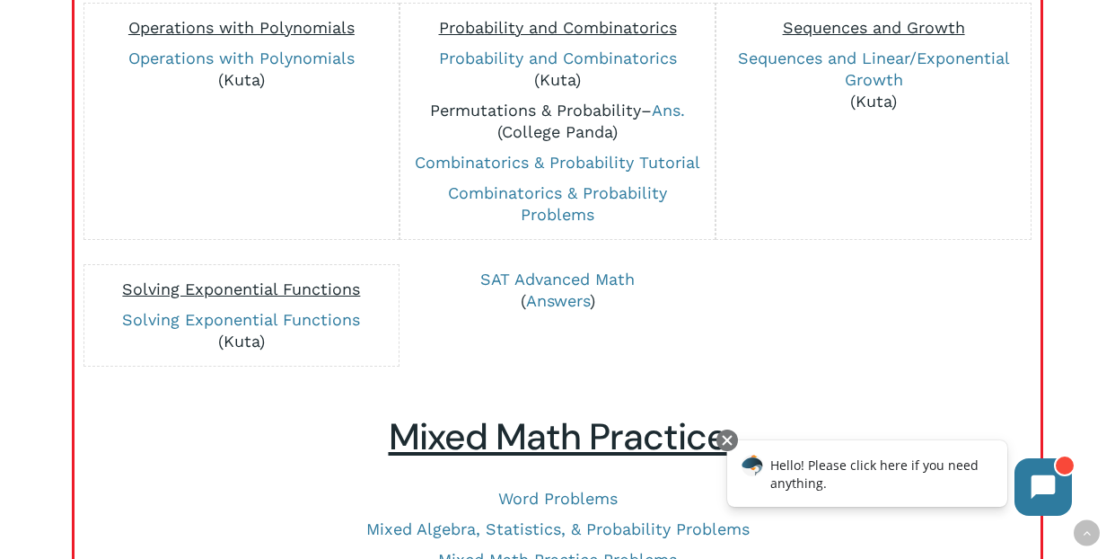
click at [531, 113] on link "Permutations & Probability" at bounding box center [535, 110] width 211 height 19
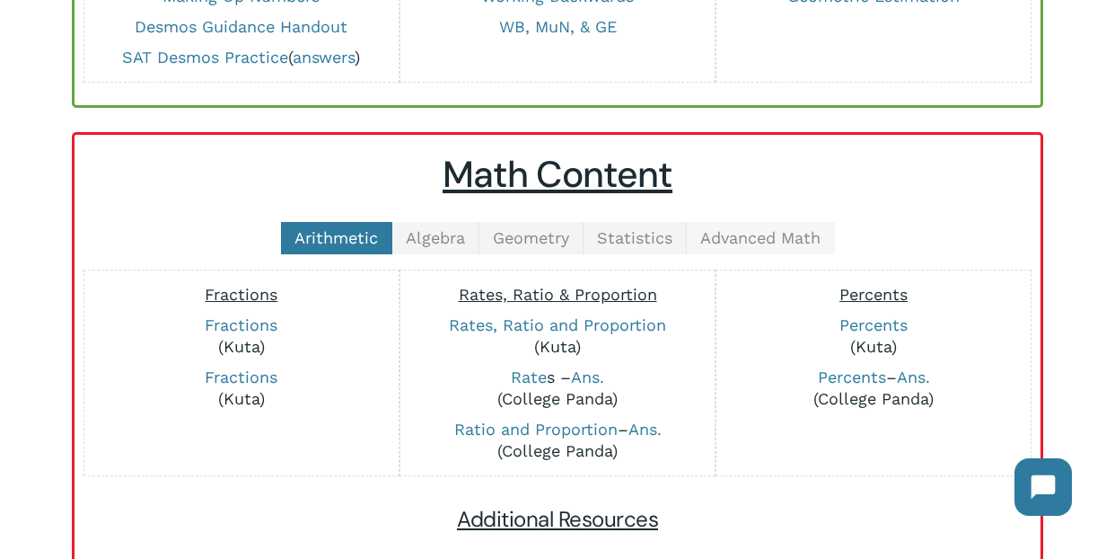
scroll to position [289, 0]
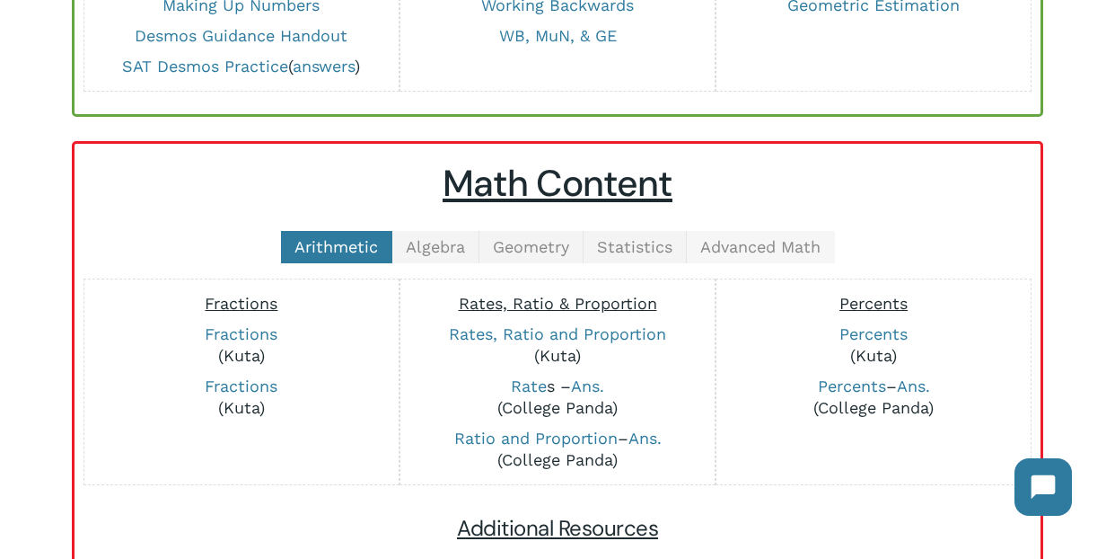
click at [757, 249] on span "Advanced Math" at bounding box center [760, 246] width 120 height 19
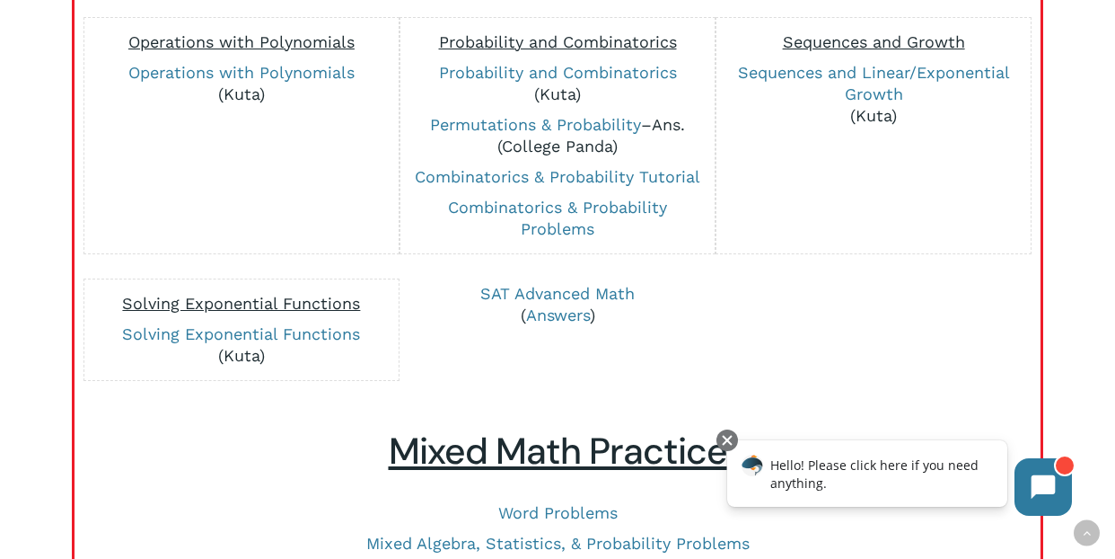
scroll to position [730, 0]
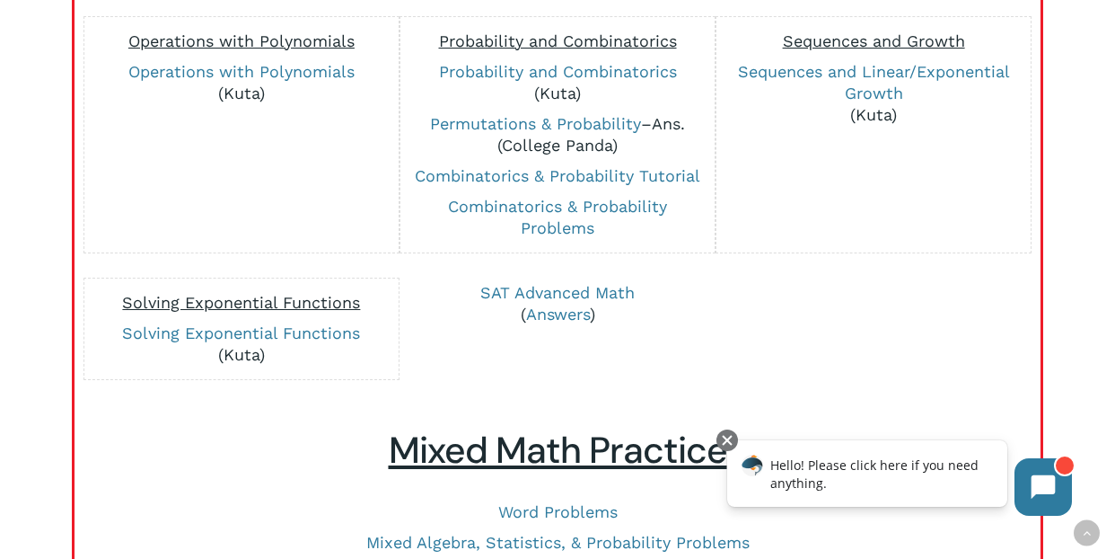
click at [681, 122] on link "Ans." at bounding box center [668, 123] width 33 height 19
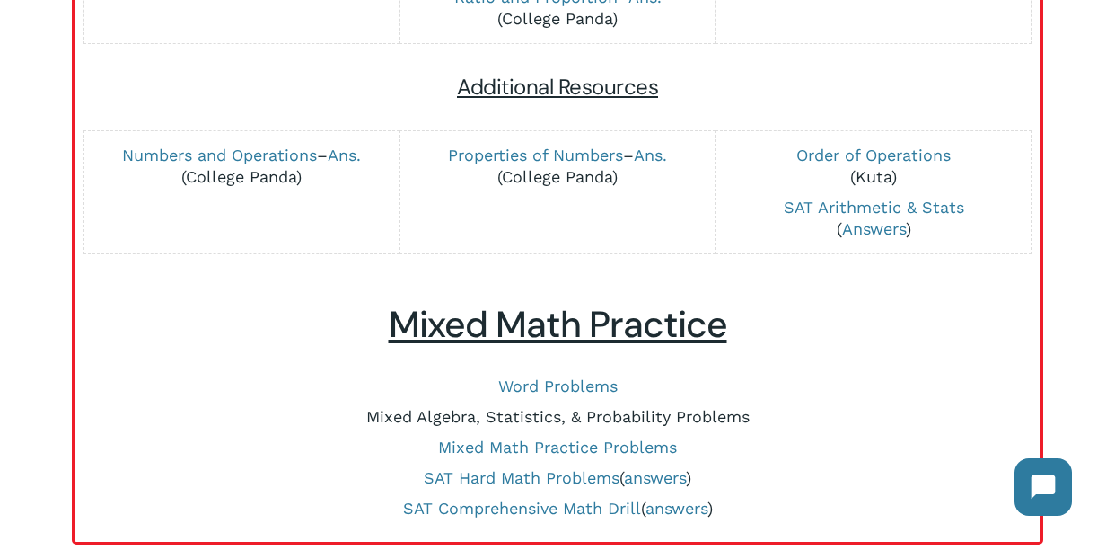
click at [515, 414] on link "Mixed Algebra, Statistics, & Probability Problems" at bounding box center [557, 416] width 383 height 19
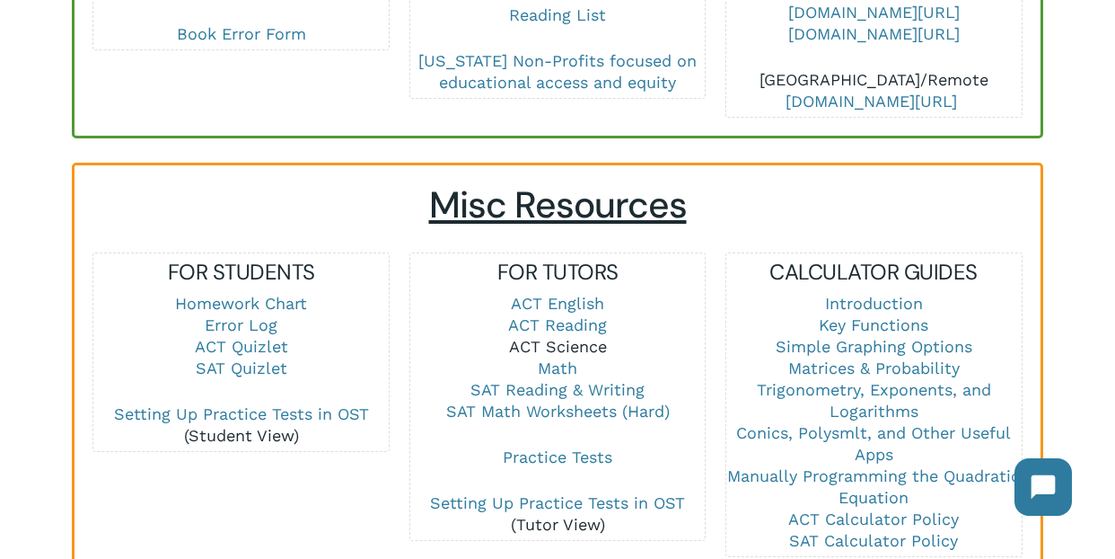
scroll to position [1098, 0]
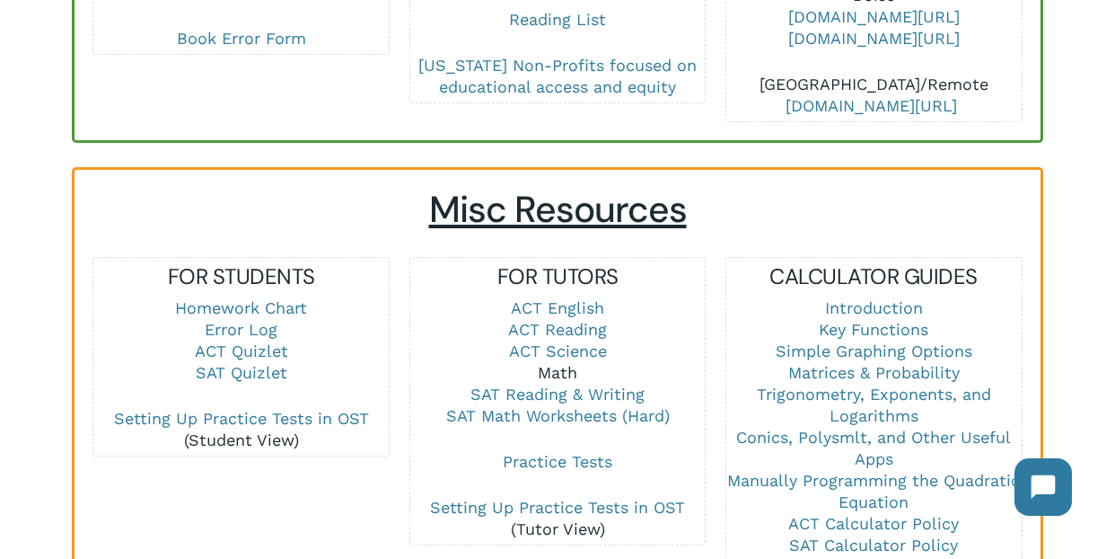
click at [559, 363] on link "Math" at bounding box center [558, 372] width 40 height 19
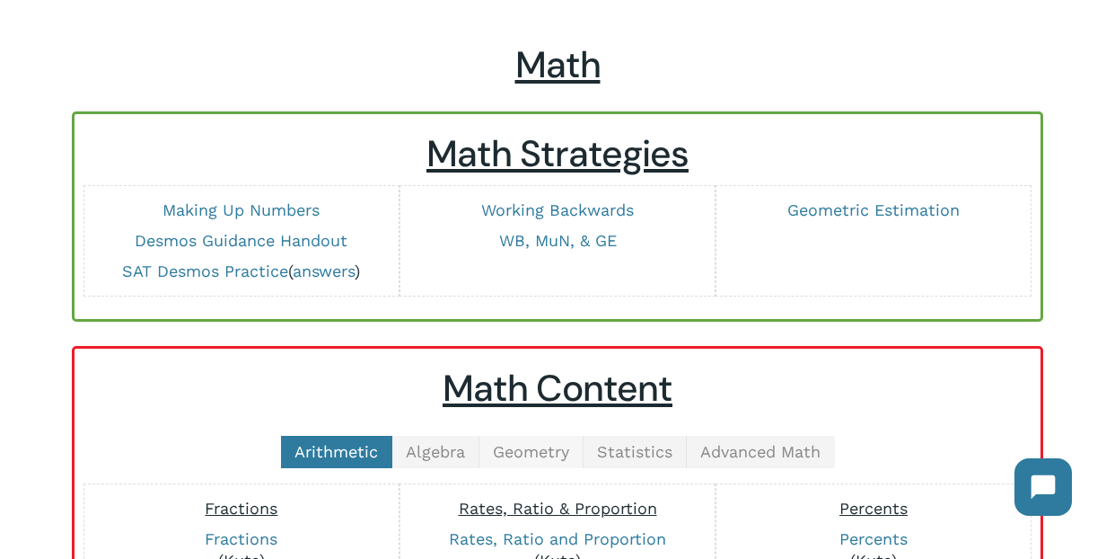
scroll to position [259, 0]
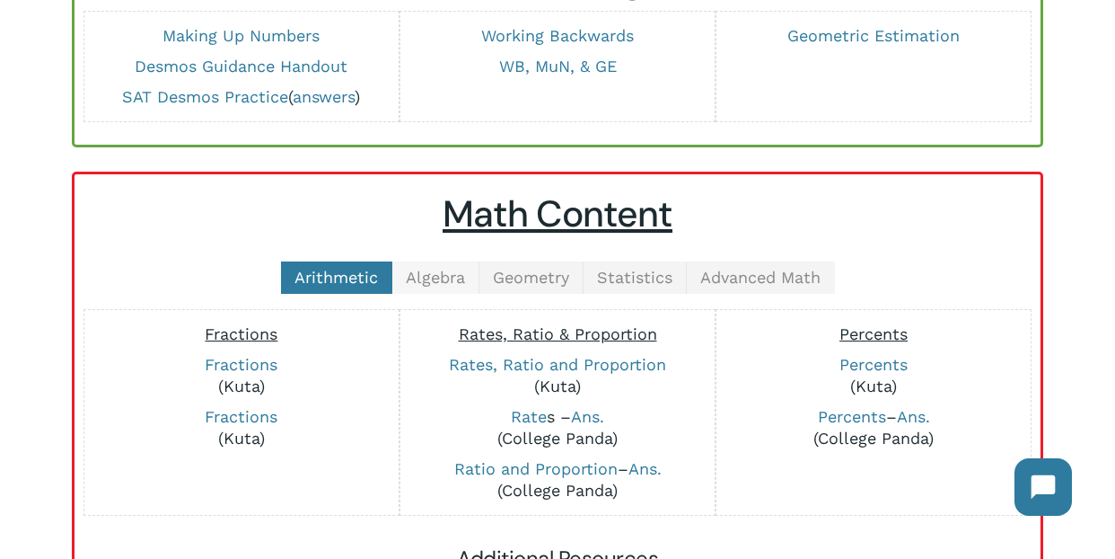
click at [428, 273] on span "Algebra" at bounding box center [435, 277] width 59 height 19
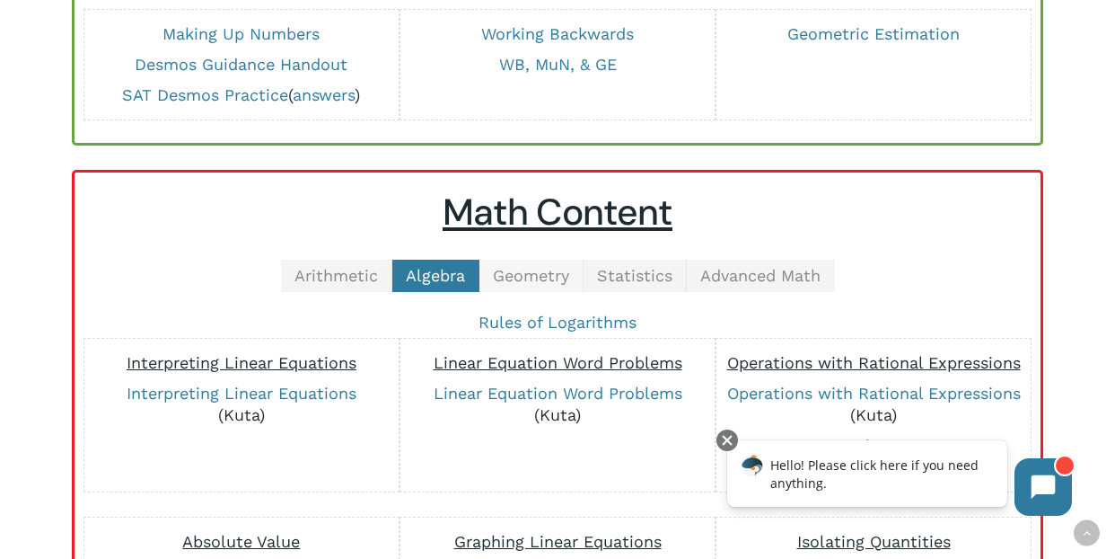
scroll to position [224, 0]
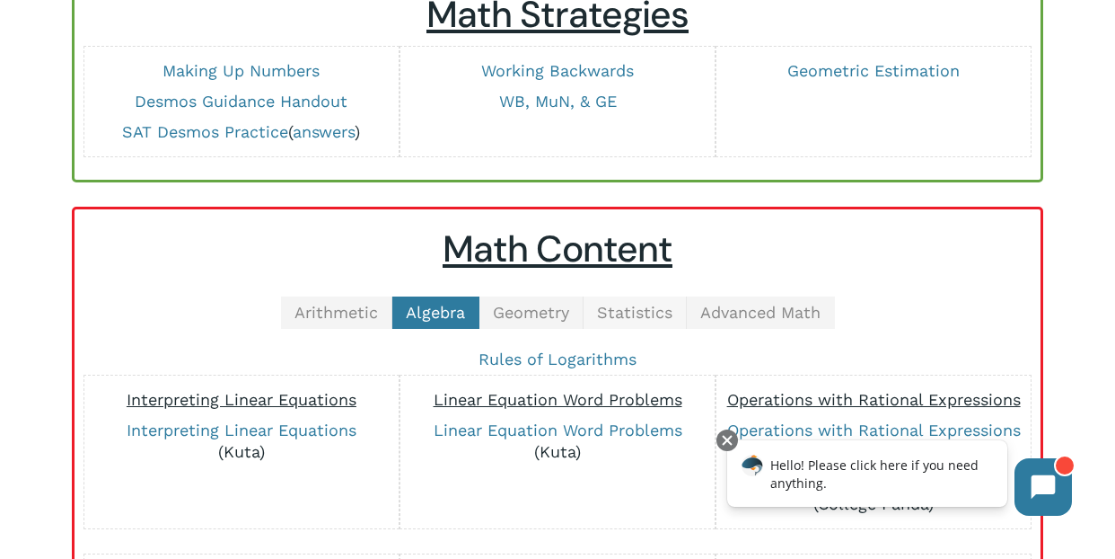
click at [662, 319] on span "Statistics" at bounding box center [634, 312] width 75 height 19
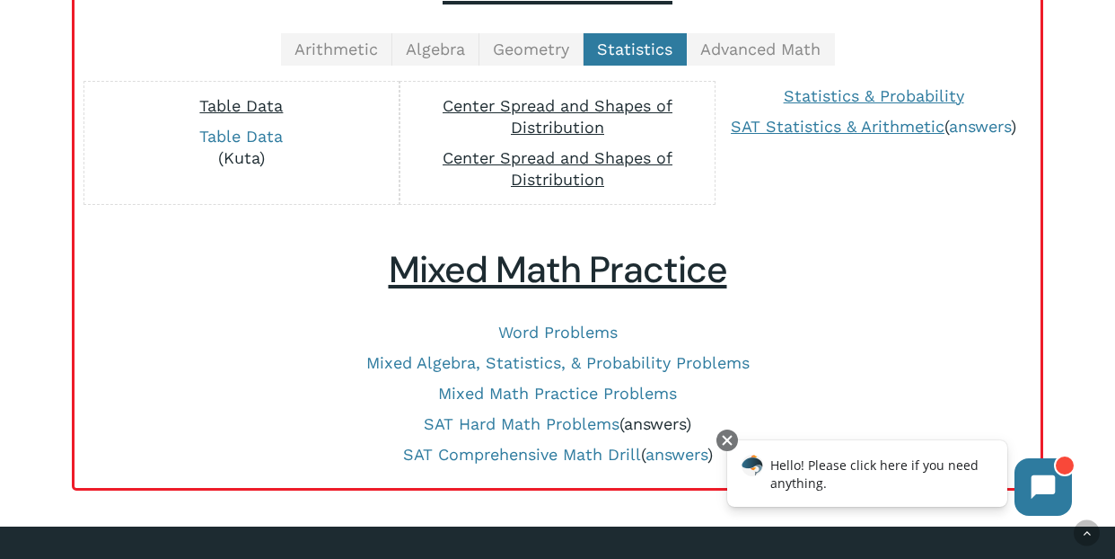
scroll to position [484, 0]
